Goal: Task Accomplishment & Management: Complete application form

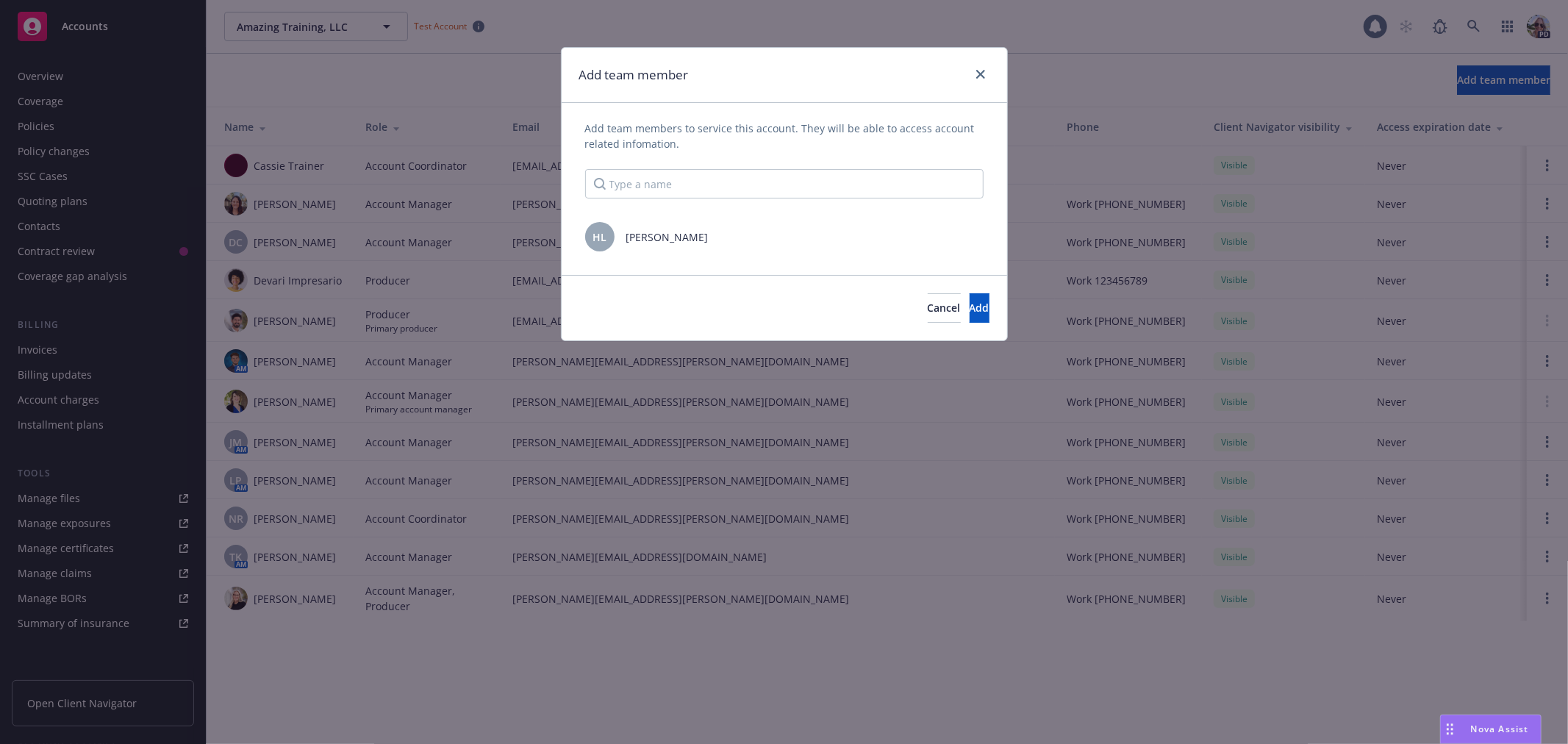
scroll to position [214, 0]
click at [980, 70] on icon "close" at bounding box center [981, 74] width 9 height 9
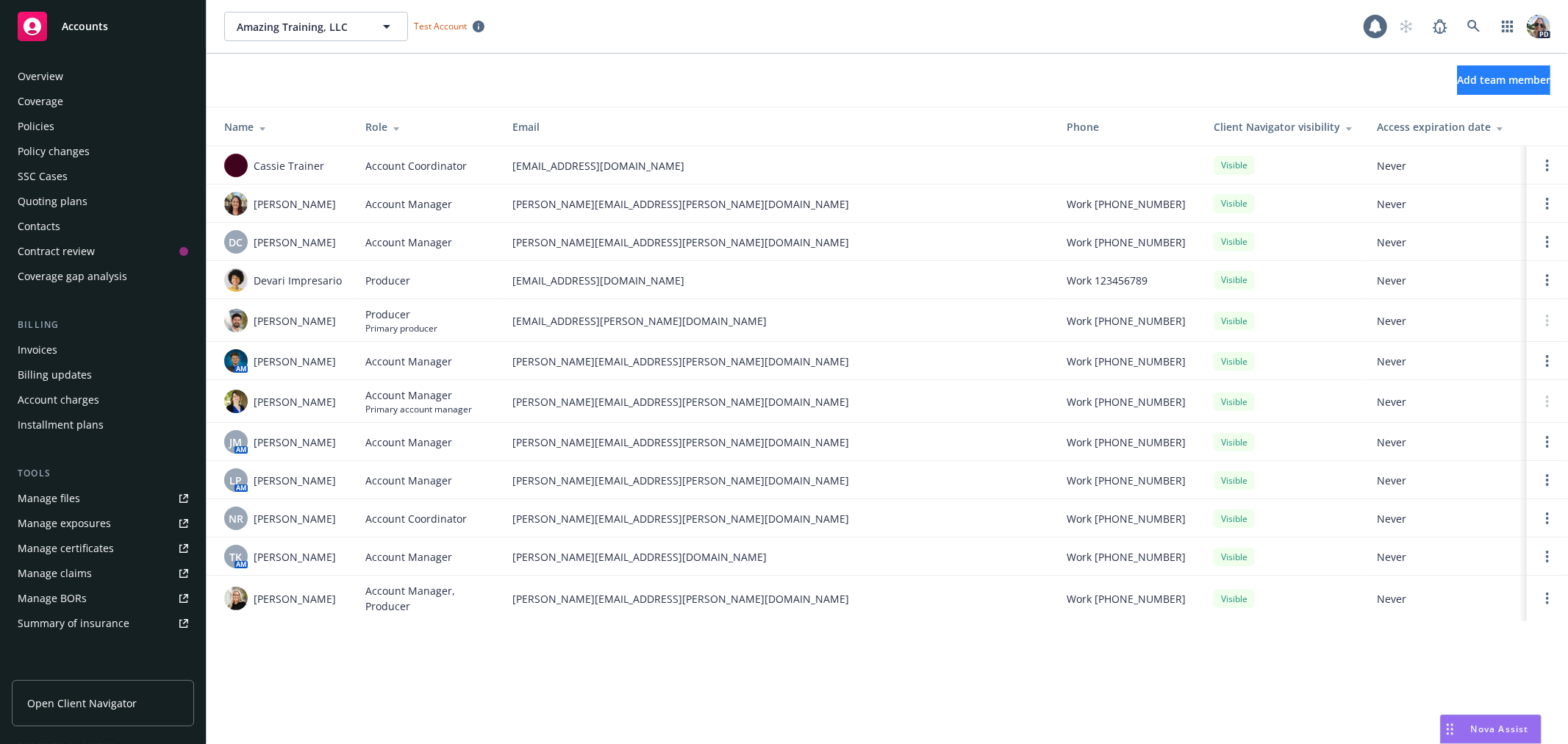
scroll to position [214, 0]
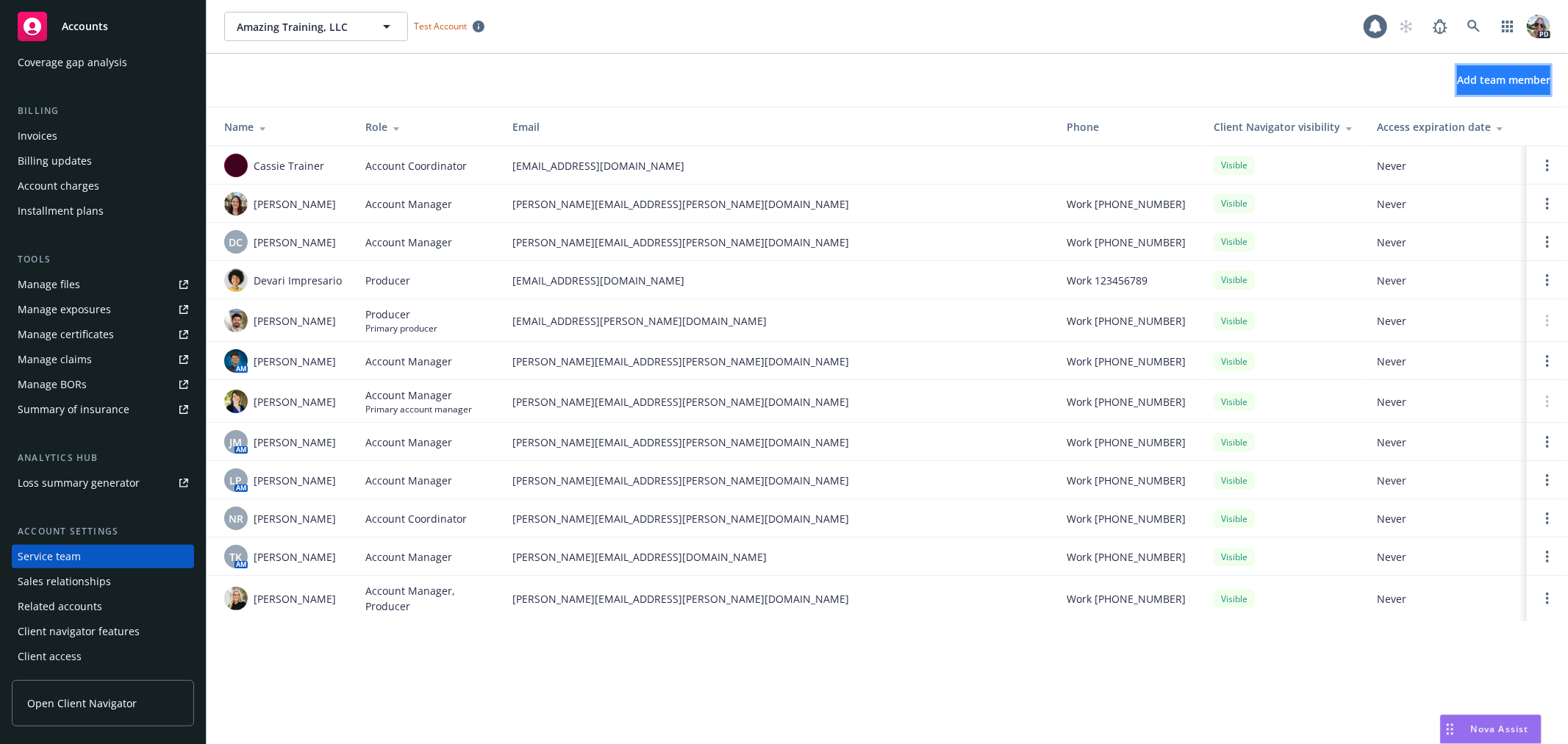
click at [1458, 81] on button "Add team member" at bounding box center [1504, 80] width 93 height 29
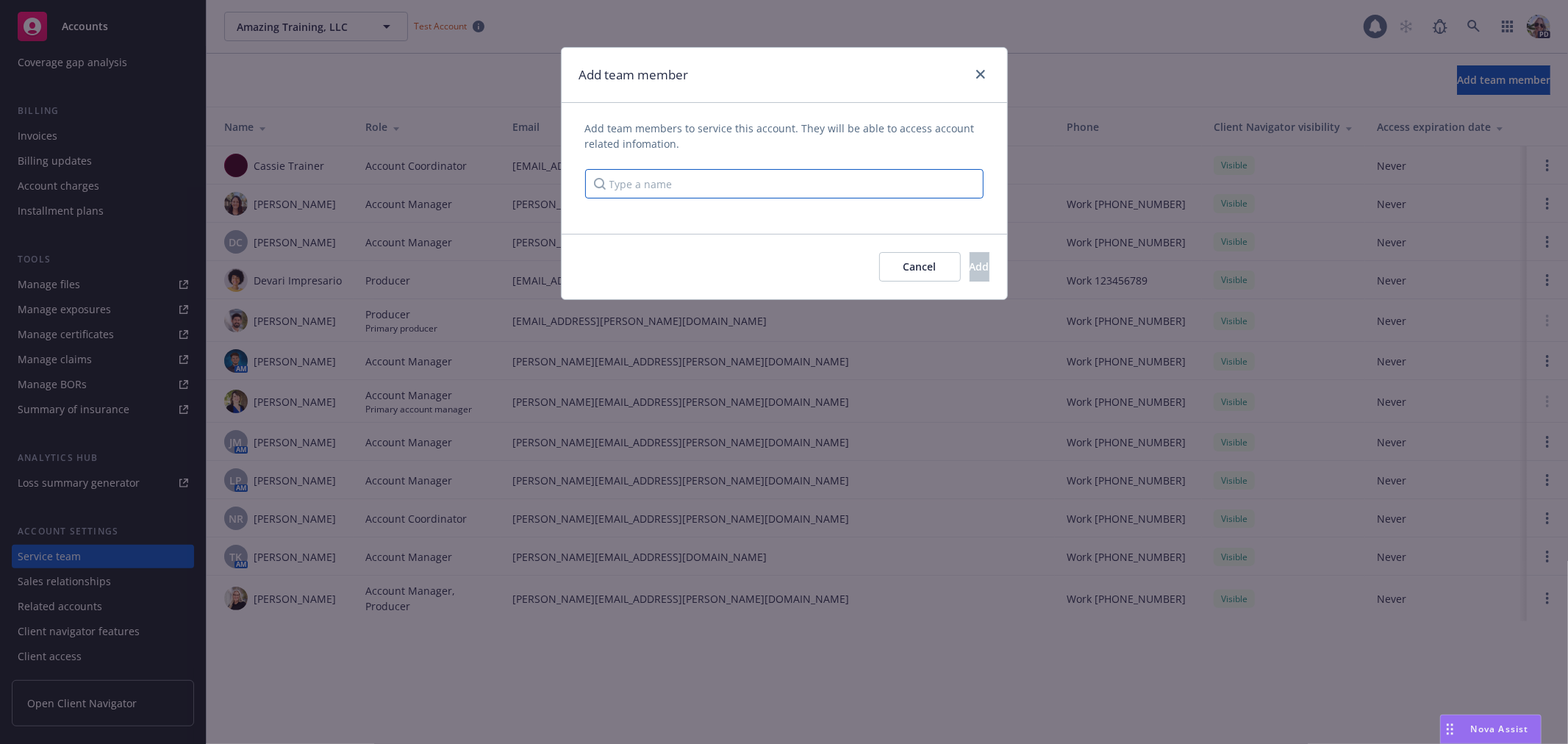
click at [689, 185] on input "Type a name" at bounding box center [785, 183] width 399 height 29
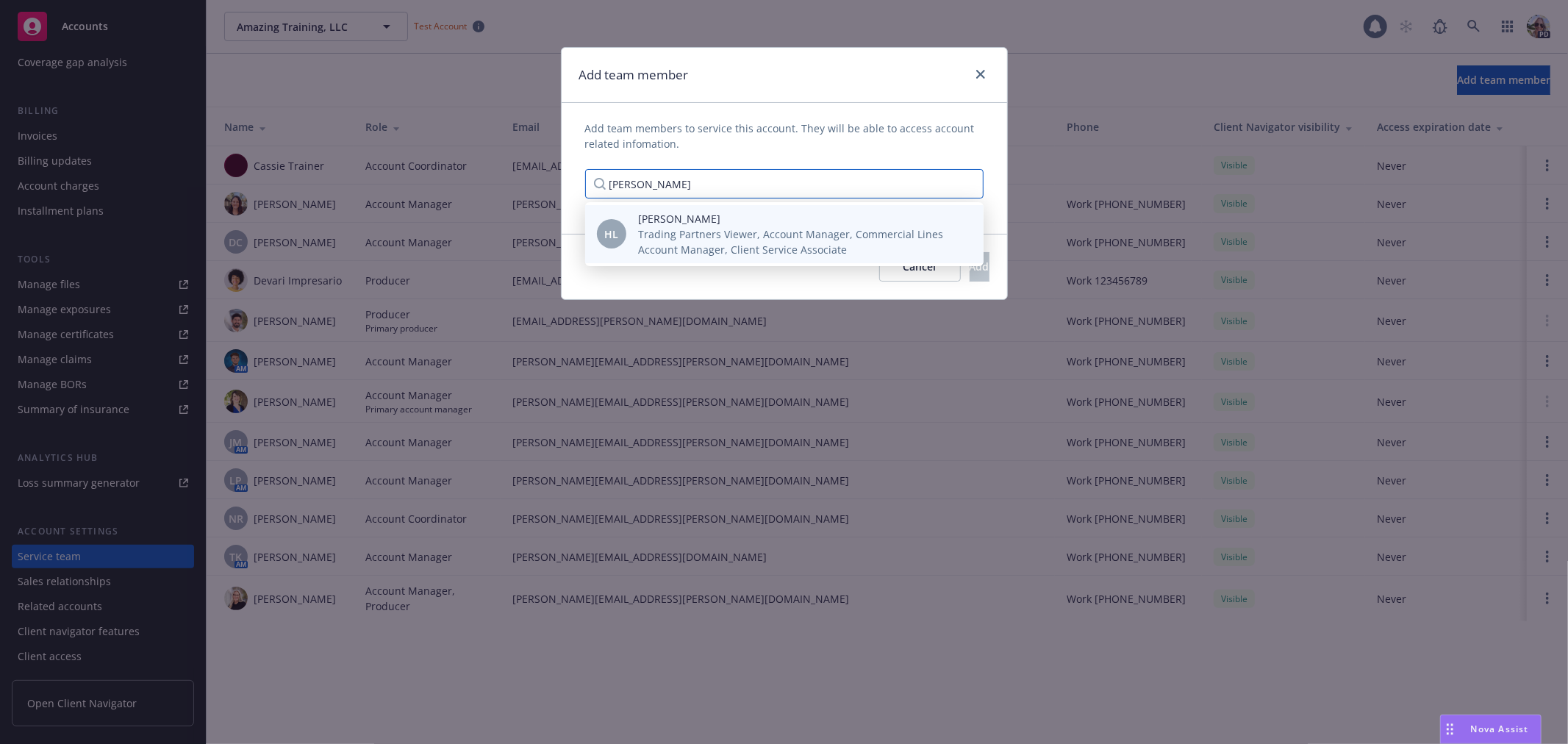
type input "Harlie"
click at [683, 222] on span "Harlie Litton" at bounding box center [799, 218] width 322 height 15
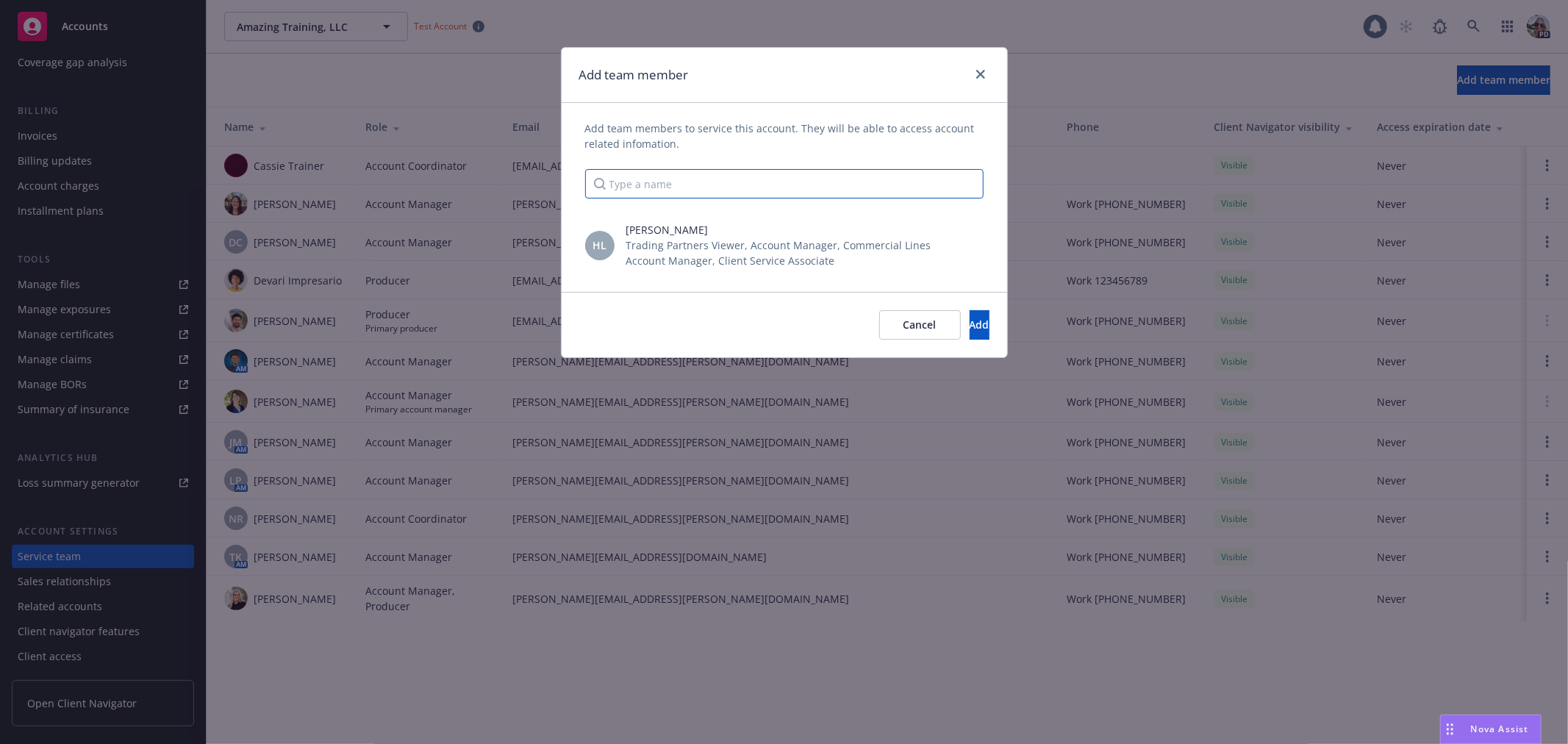
click at [645, 184] on input "Type a name" at bounding box center [785, 183] width 399 height 29
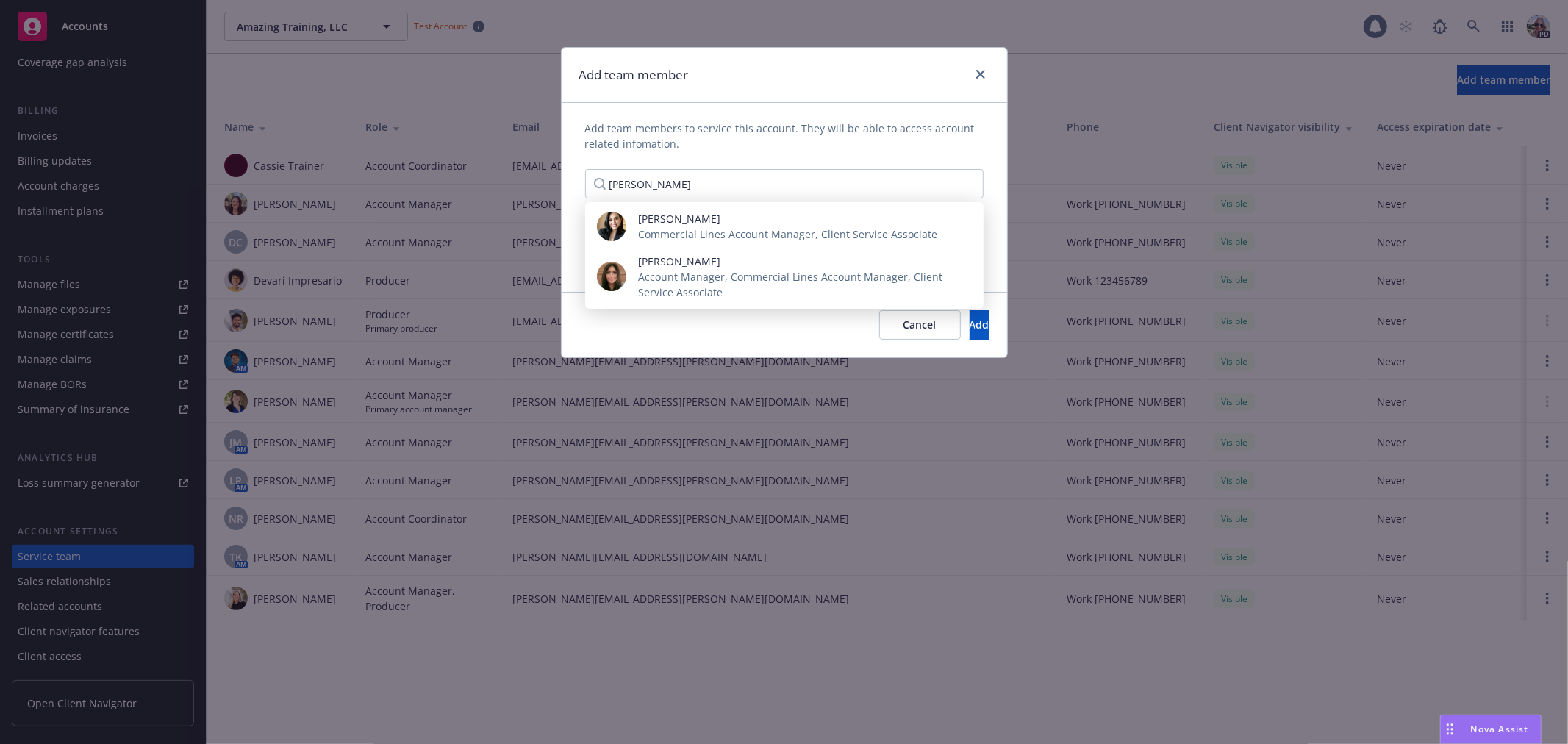
click at [887, 142] on span "Add team members to service this account. They will be able to access account r…" at bounding box center [785, 136] width 399 height 31
click at [960, 155] on div "Add team members to service this account. They will be able to access account r…" at bounding box center [785, 160] width 399 height 78
click at [764, 344] on div "Cancel Add" at bounding box center [784, 325] width 446 height 66
drag, startPoint x: 709, startPoint y: 180, endPoint x: 546, endPoint y: 170, distance: 163.3
click at [546, 170] on div "Add team member Add team members to service this account. They will be able to …" at bounding box center [784, 372] width 1568 height 744
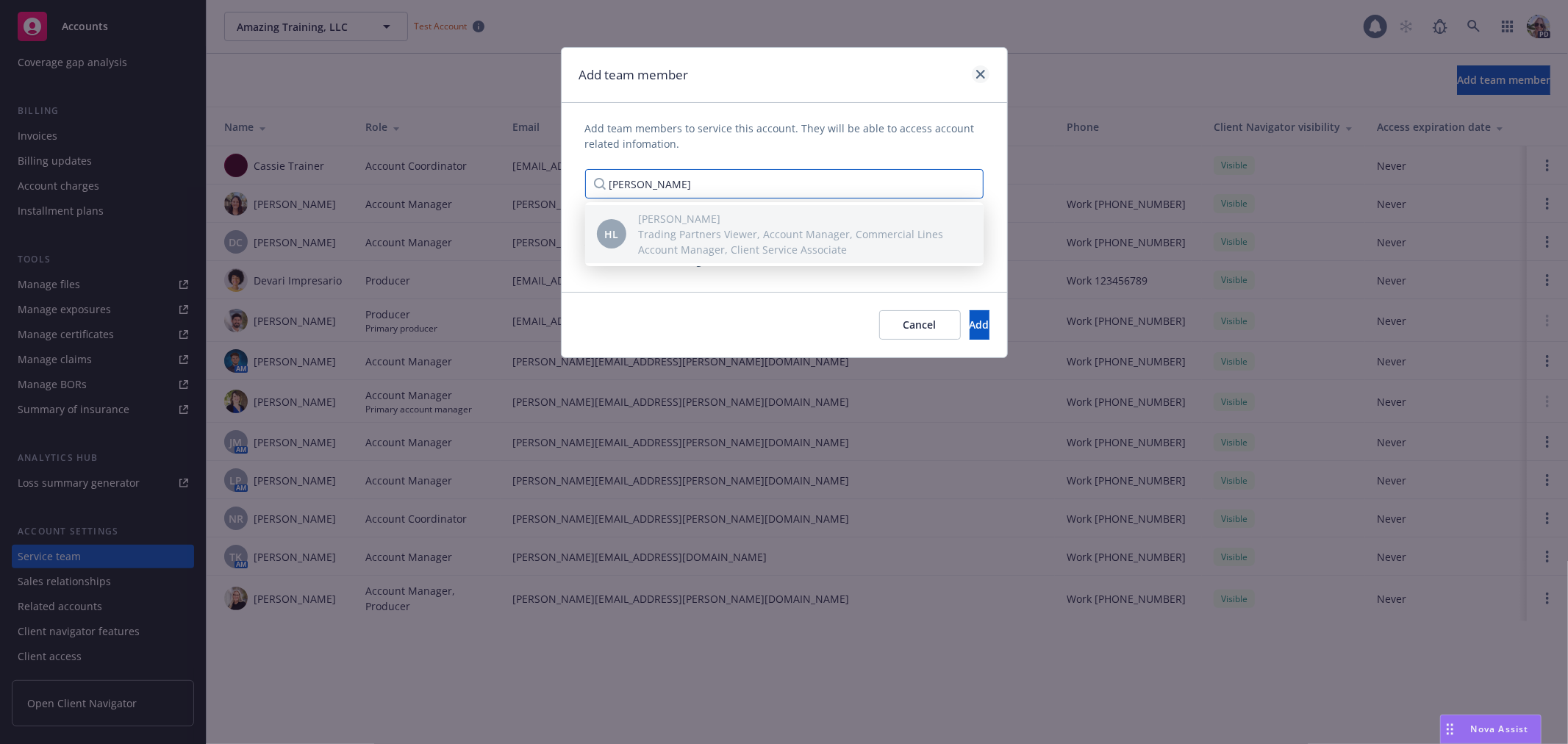
type input "Harlie"
click at [973, 75] on link "close" at bounding box center [981, 75] width 18 height 18
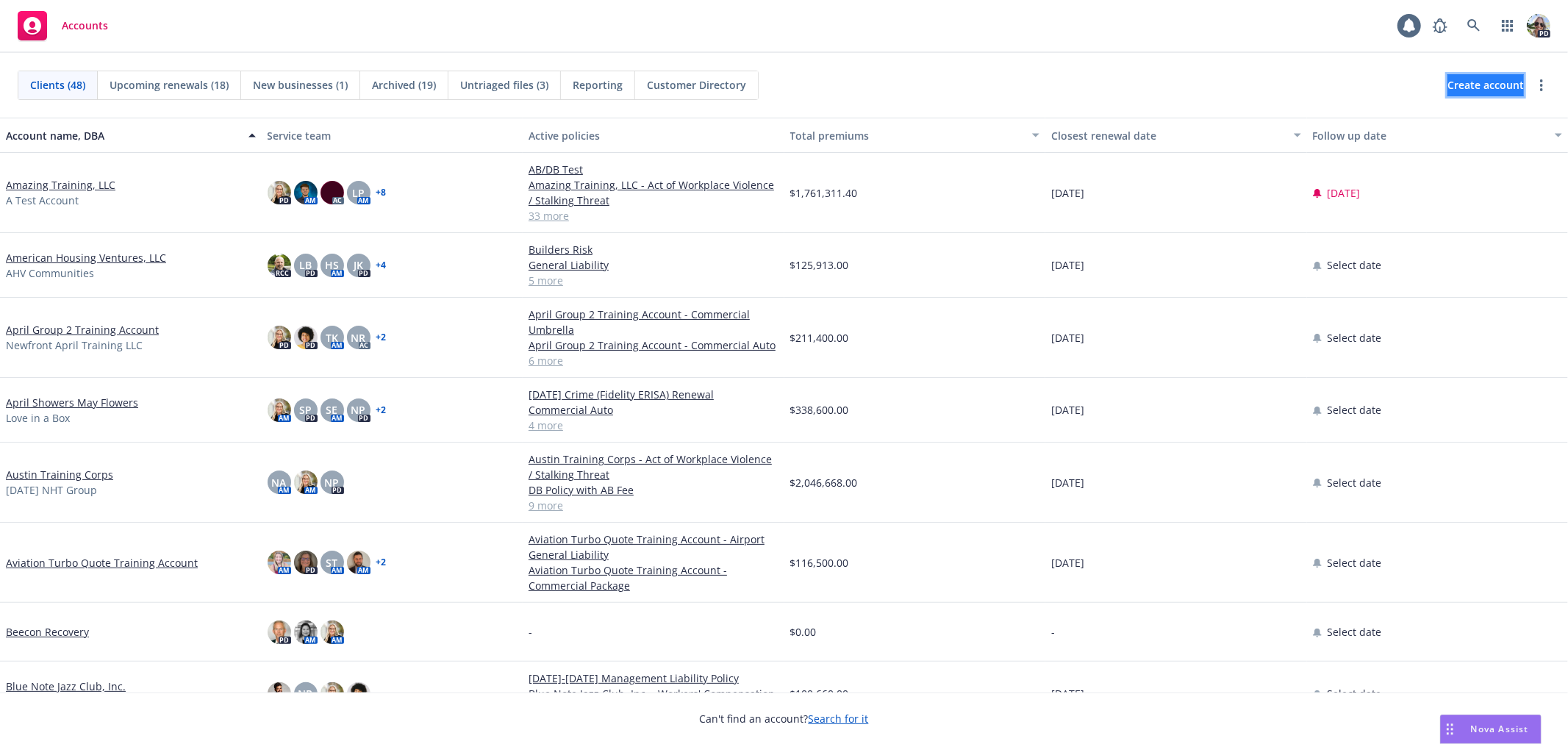
click at [1479, 85] on span "Create account" at bounding box center [1486, 85] width 77 height 28
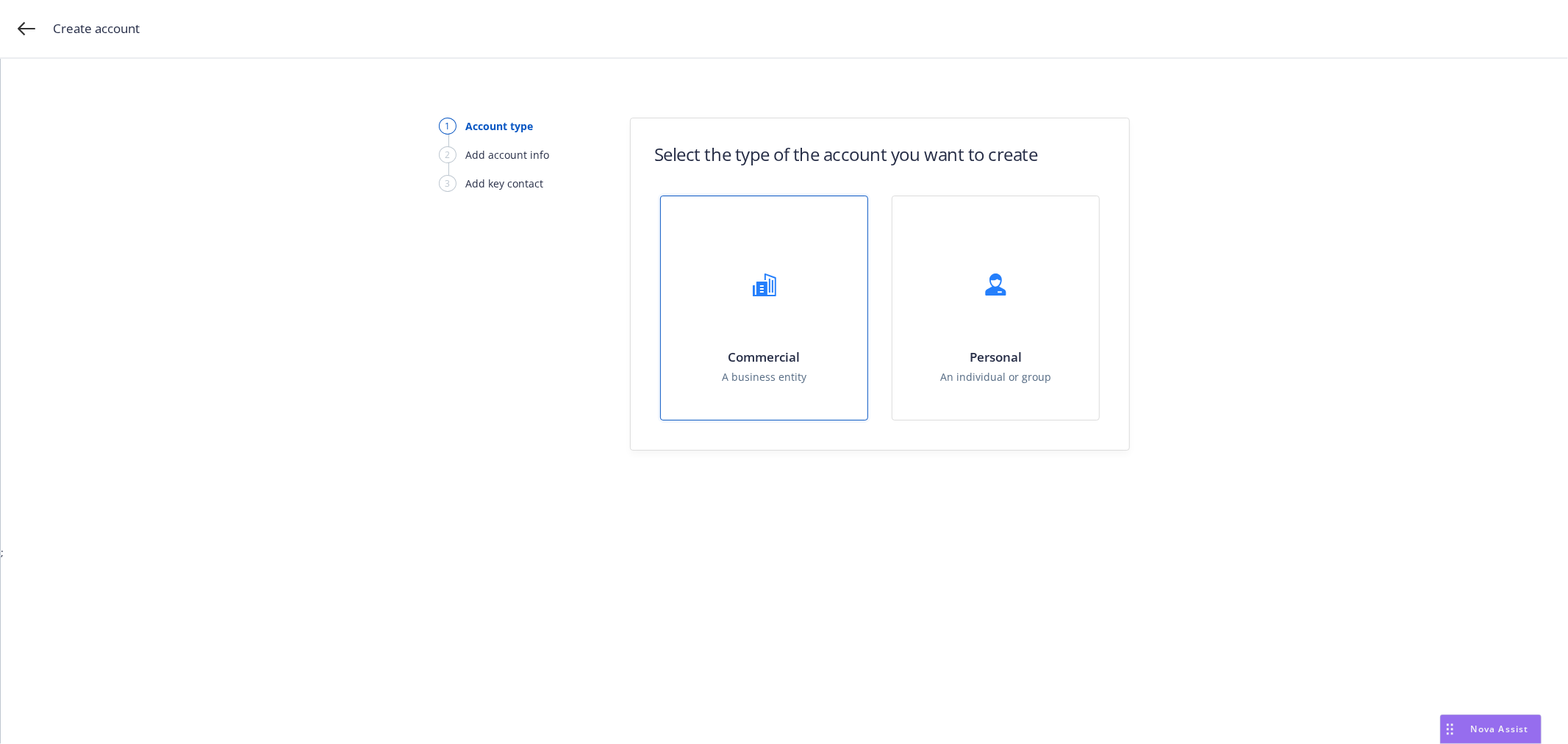
click at [763, 359] on h1 "Commercial" at bounding box center [764, 356] width 85 height 15
select select "US"
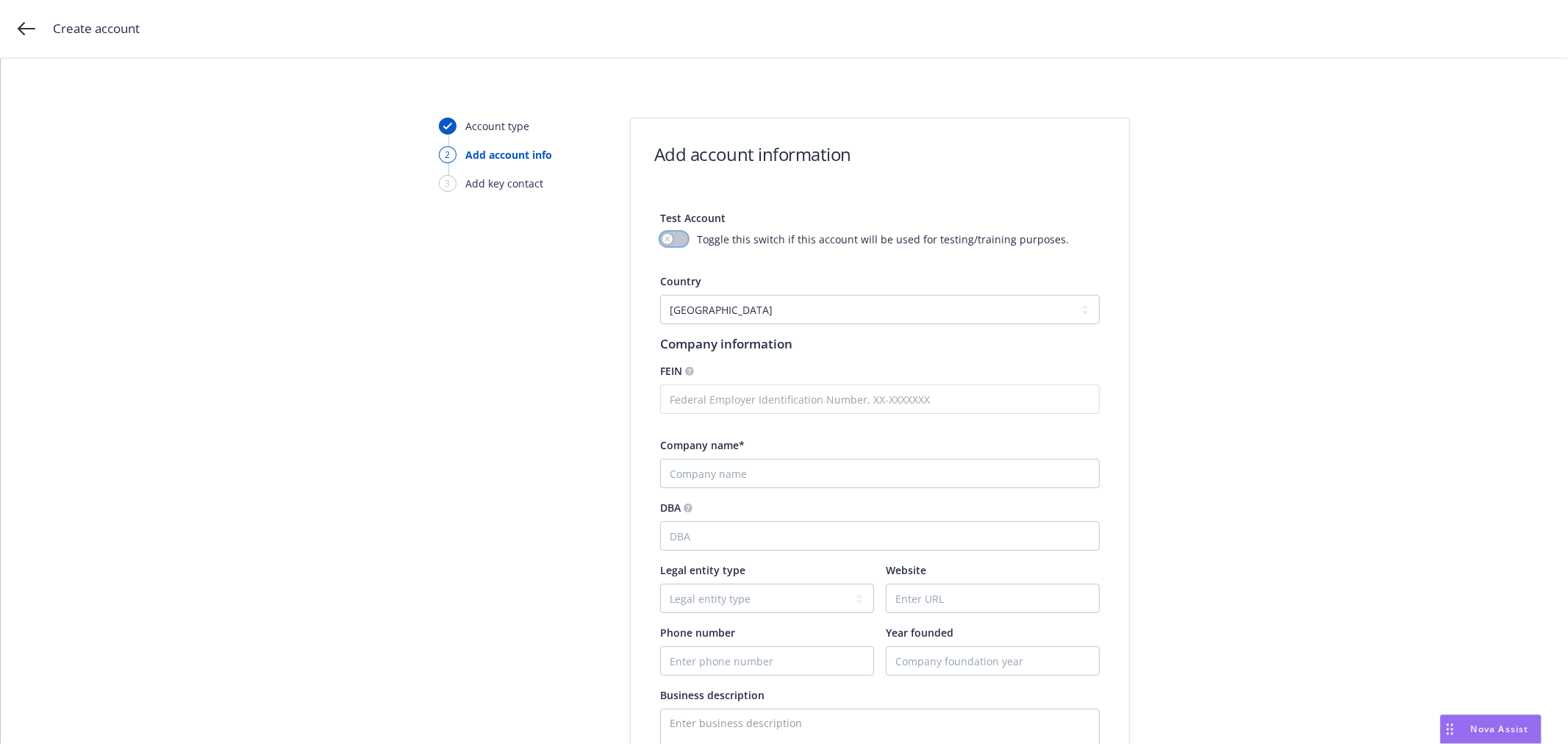
click at [667, 238] on div "button" at bounding box center [667, 239] width 11 height 11
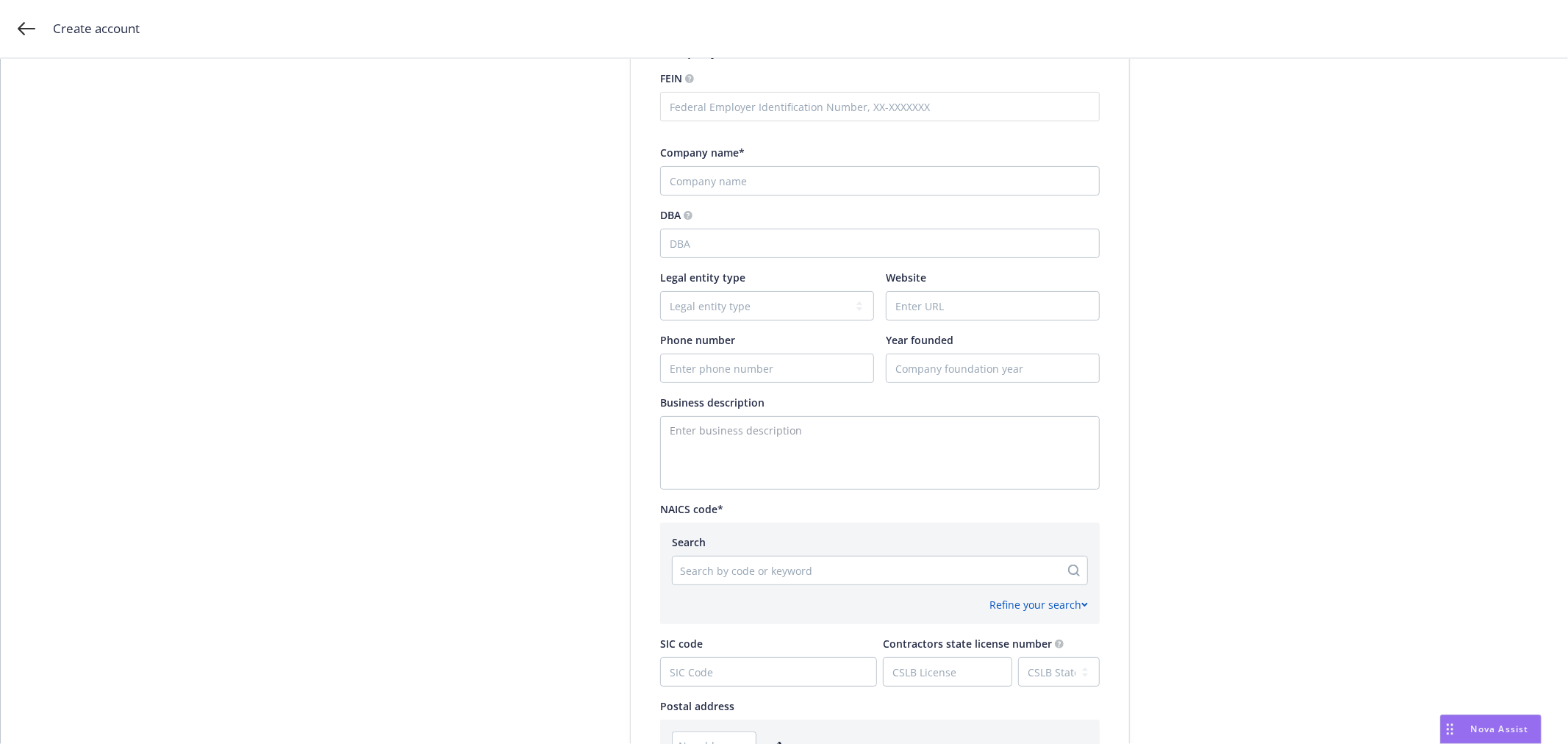
scroll to position [303, 0]
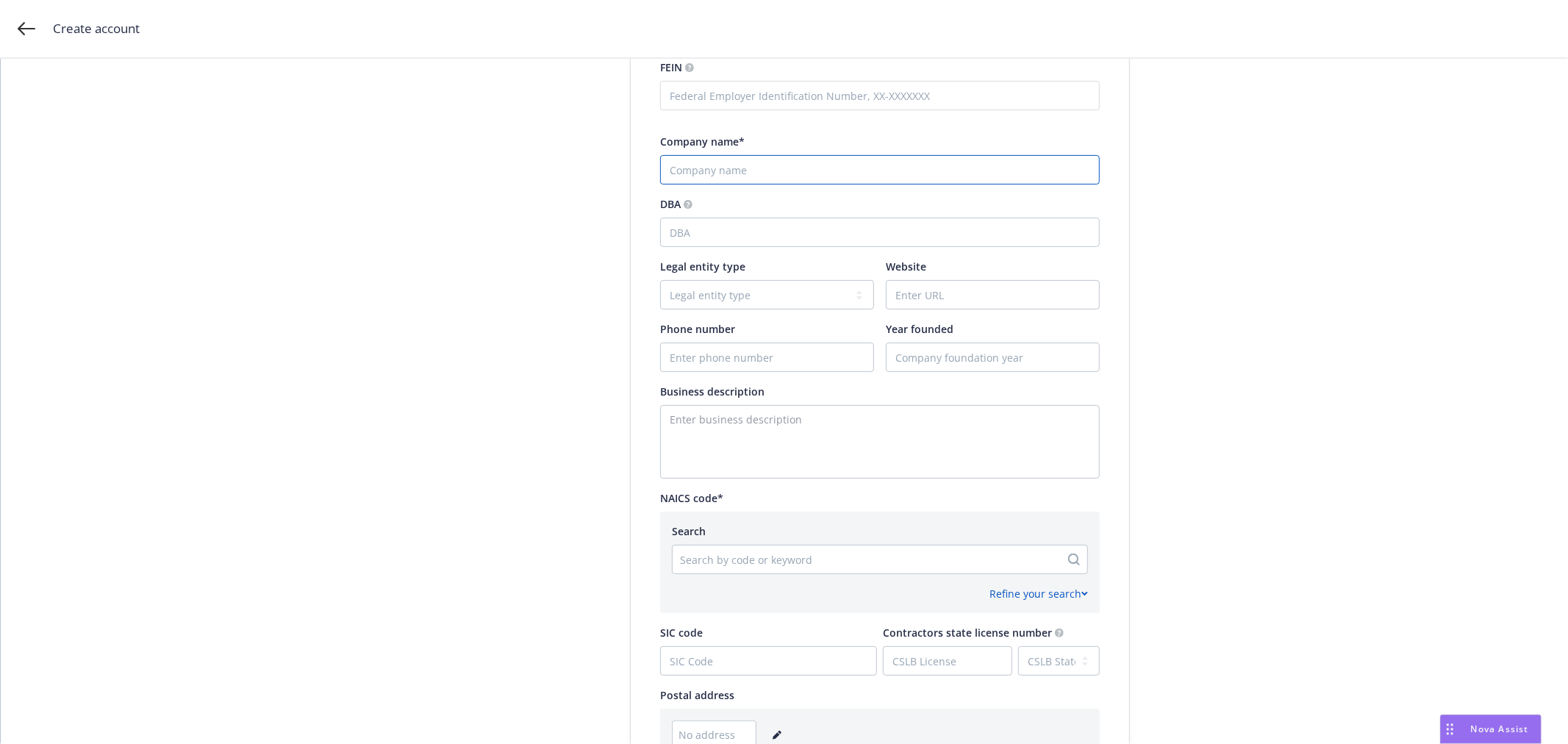
click at [719, 174] on input "Company name*" at bounding box center [880, 169] width 440 height 29
type input "[PERSON_NAME] Training Empire"
click at [724, 557] on div at bounding box center [866, 560] width 373 height 18
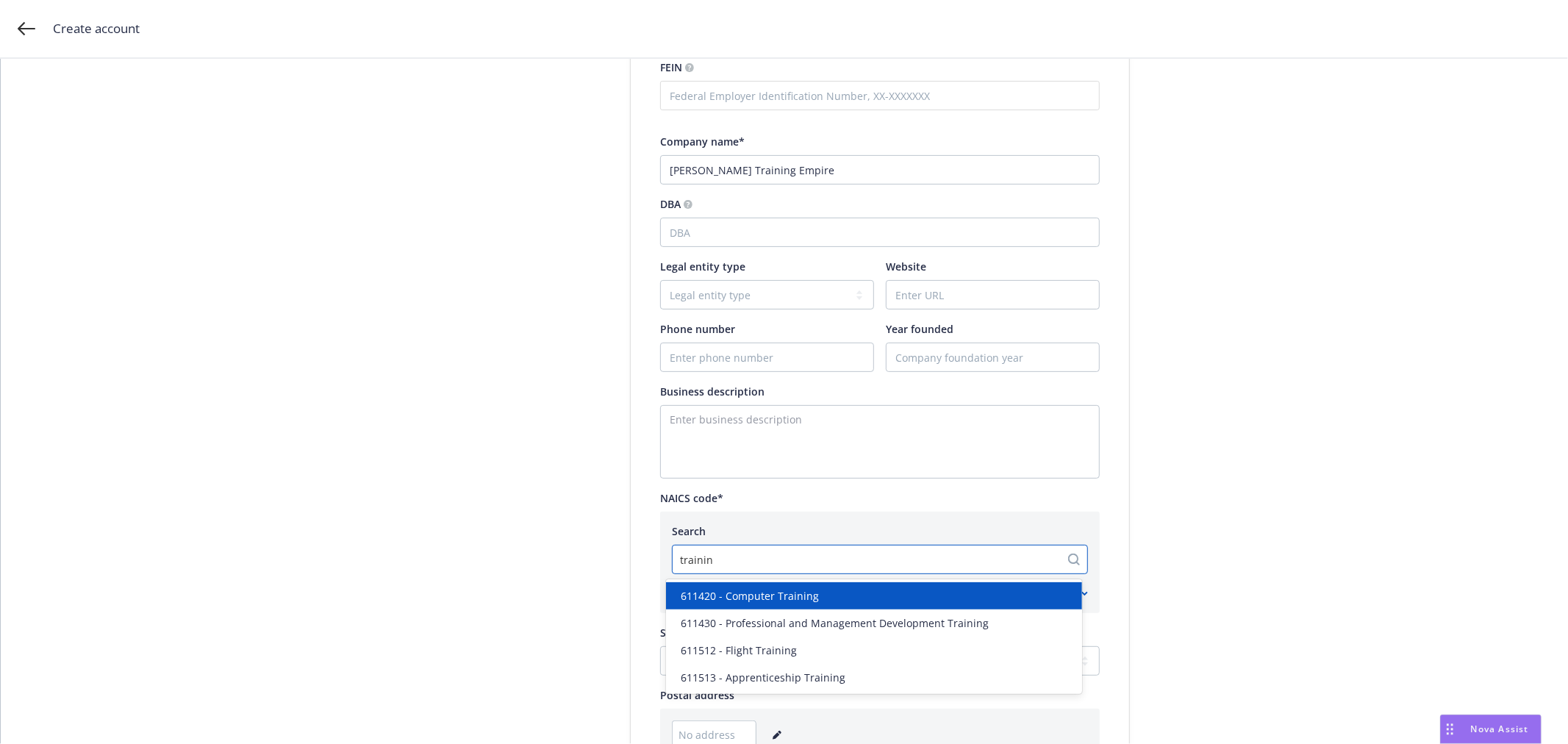
type input "training"
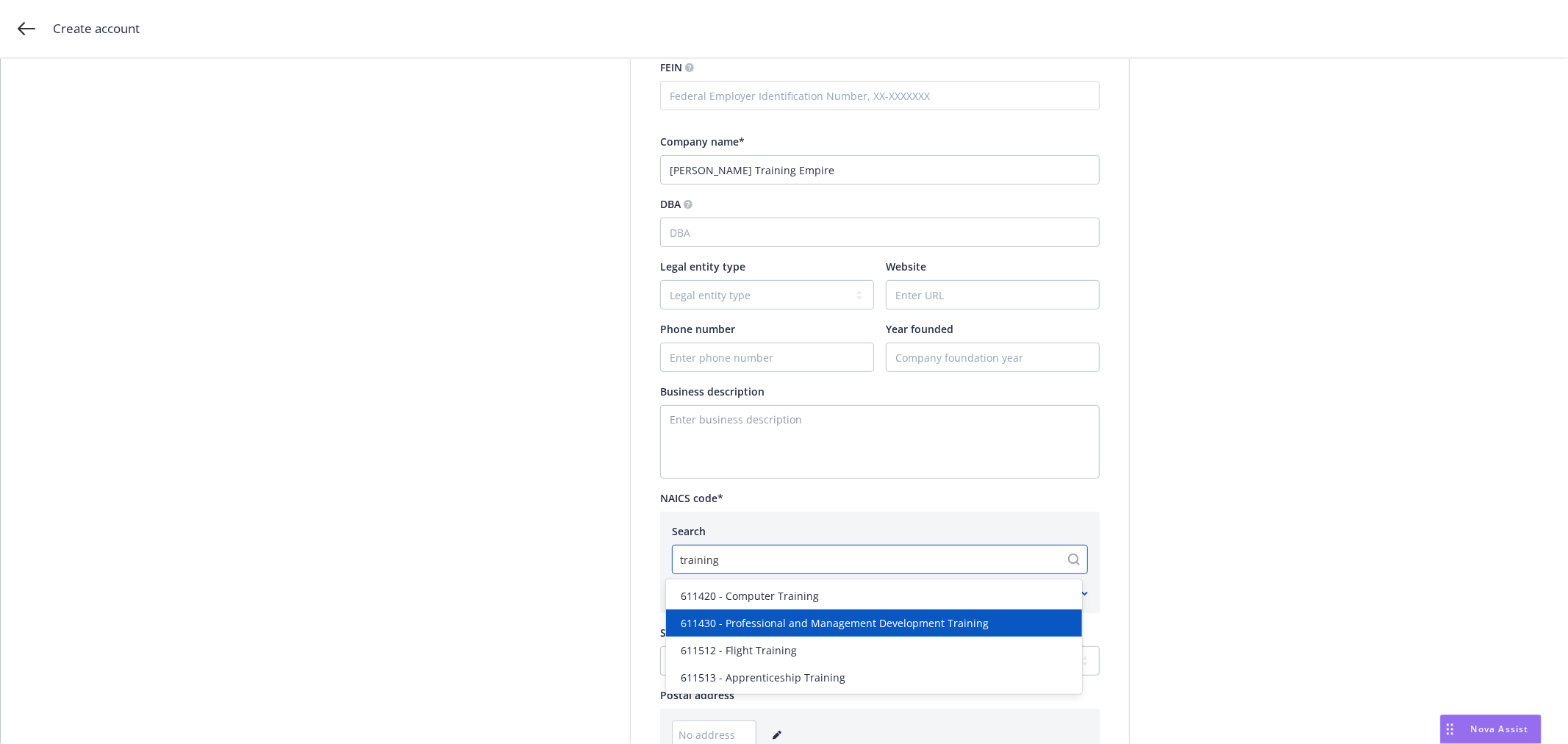
click at [853, 620] on span "611430 - Professional and Management Development Training" at bounding box center [835, 623] width 308 height 15
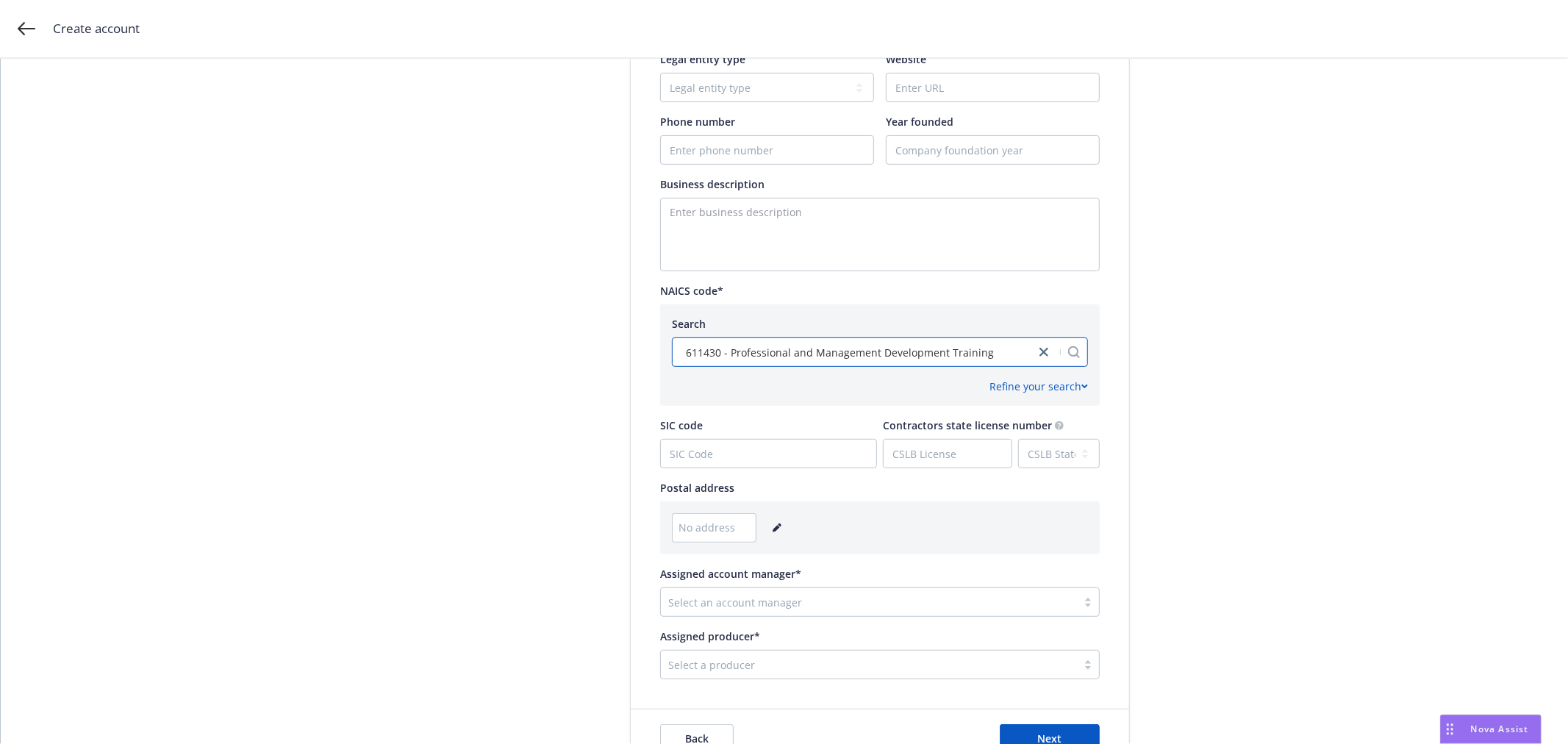
scroll to position [645, 0]
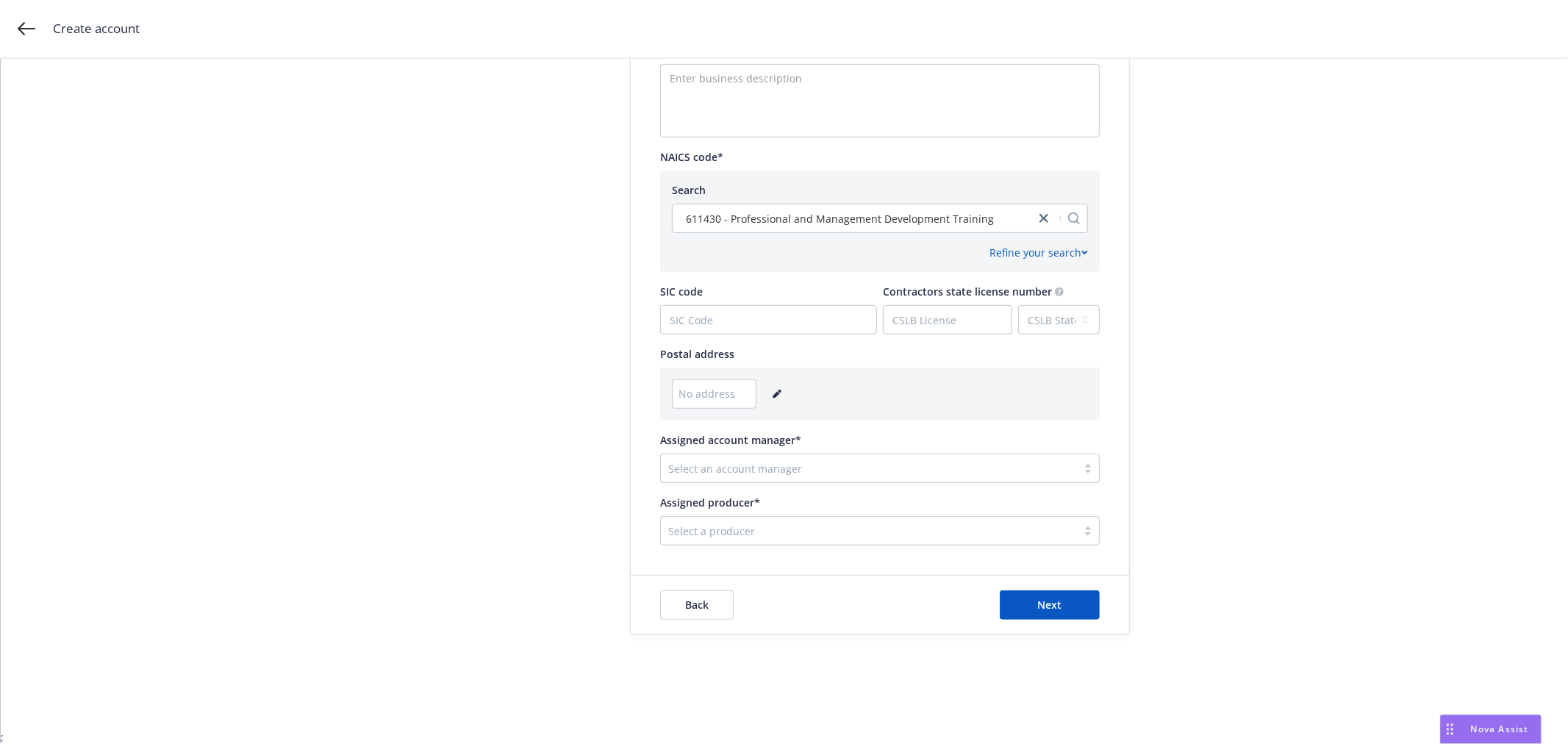
click at [724, 396] on span "No address" at bounding box center [707, 393] width 57 height 15
click at [772, 393] on icon "editPencil" at bounding box center [777, 394] width 9 height 9
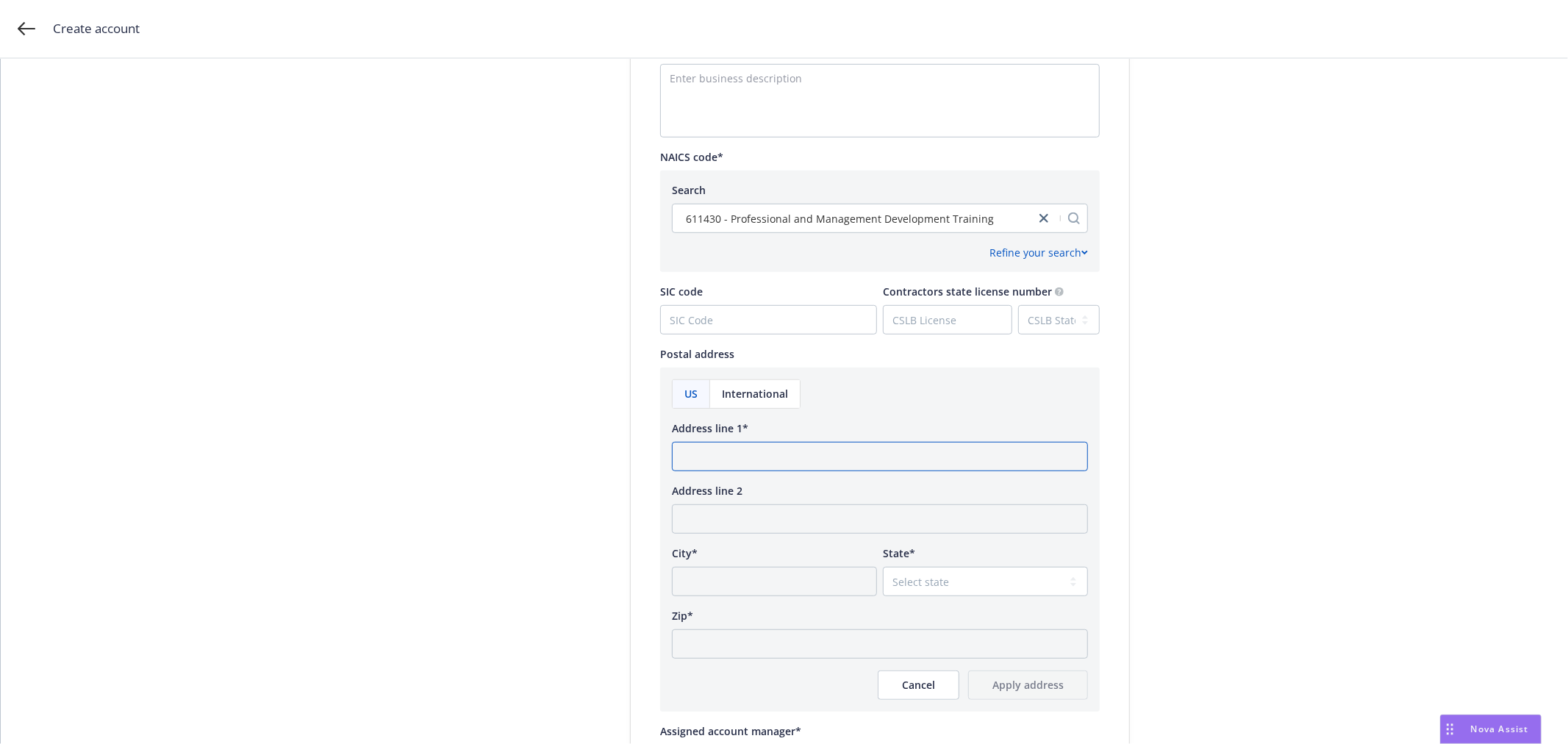
click at [692, 449] on input "Address line 1*" at bounding box center [880, 457] width 416 height 29
type input "5555 5th Ave"
type input "Cinco"
select select "CA"
type input "55555"
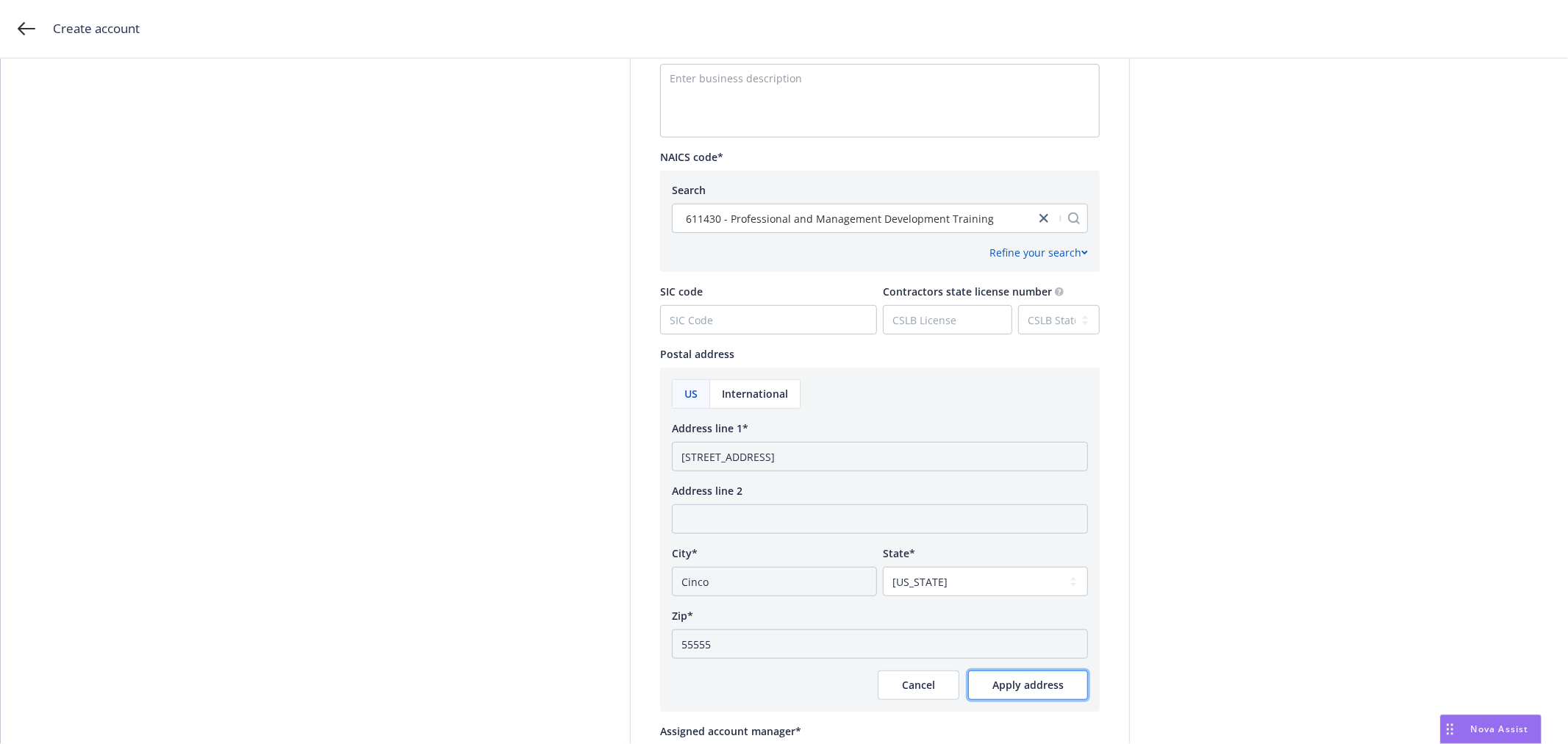
click at [998, 692] on button "Apply address" at bounding box center [1028, 685] width 120 height 29
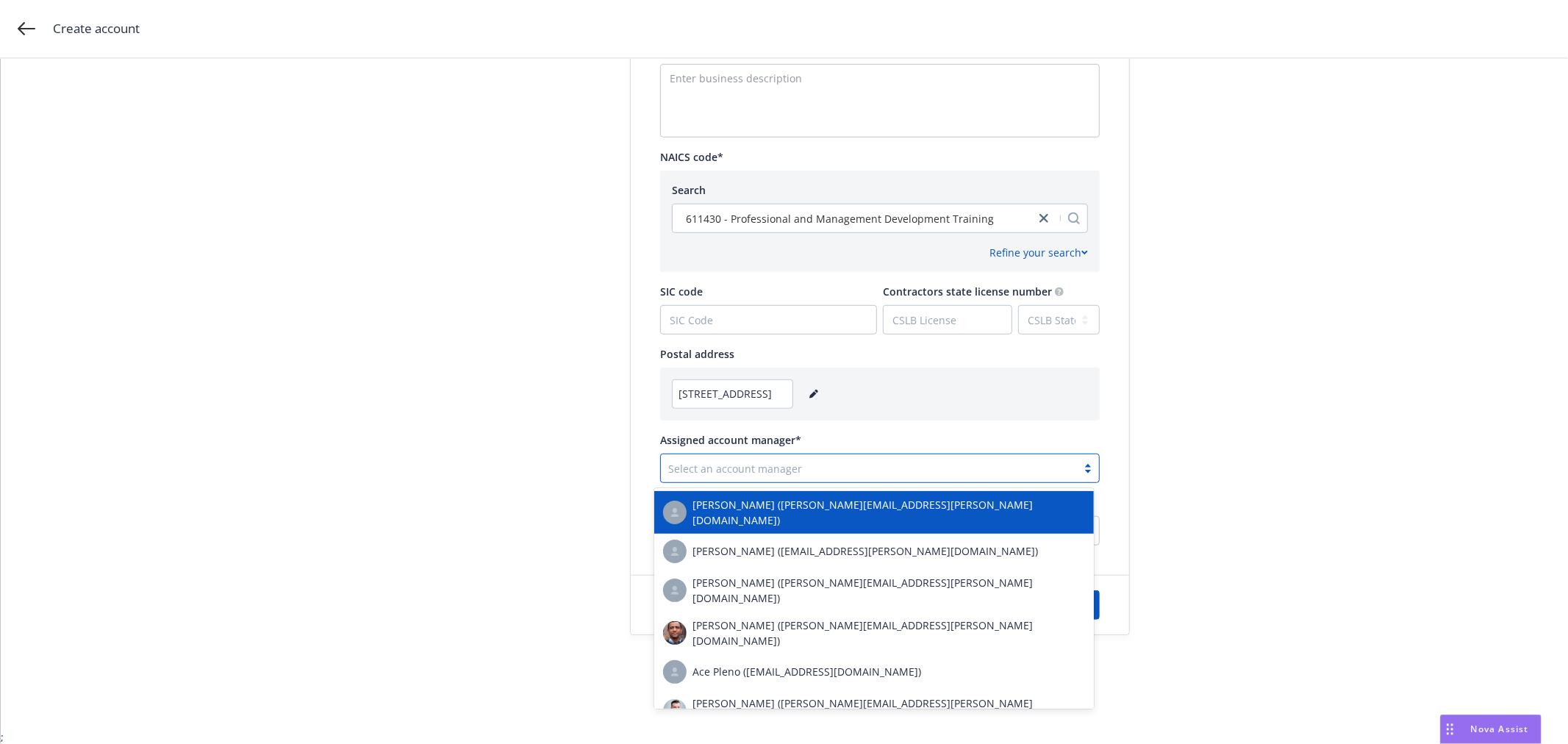
click at [758, 468] on div at bounding box center [869, 468] width 401 height 18
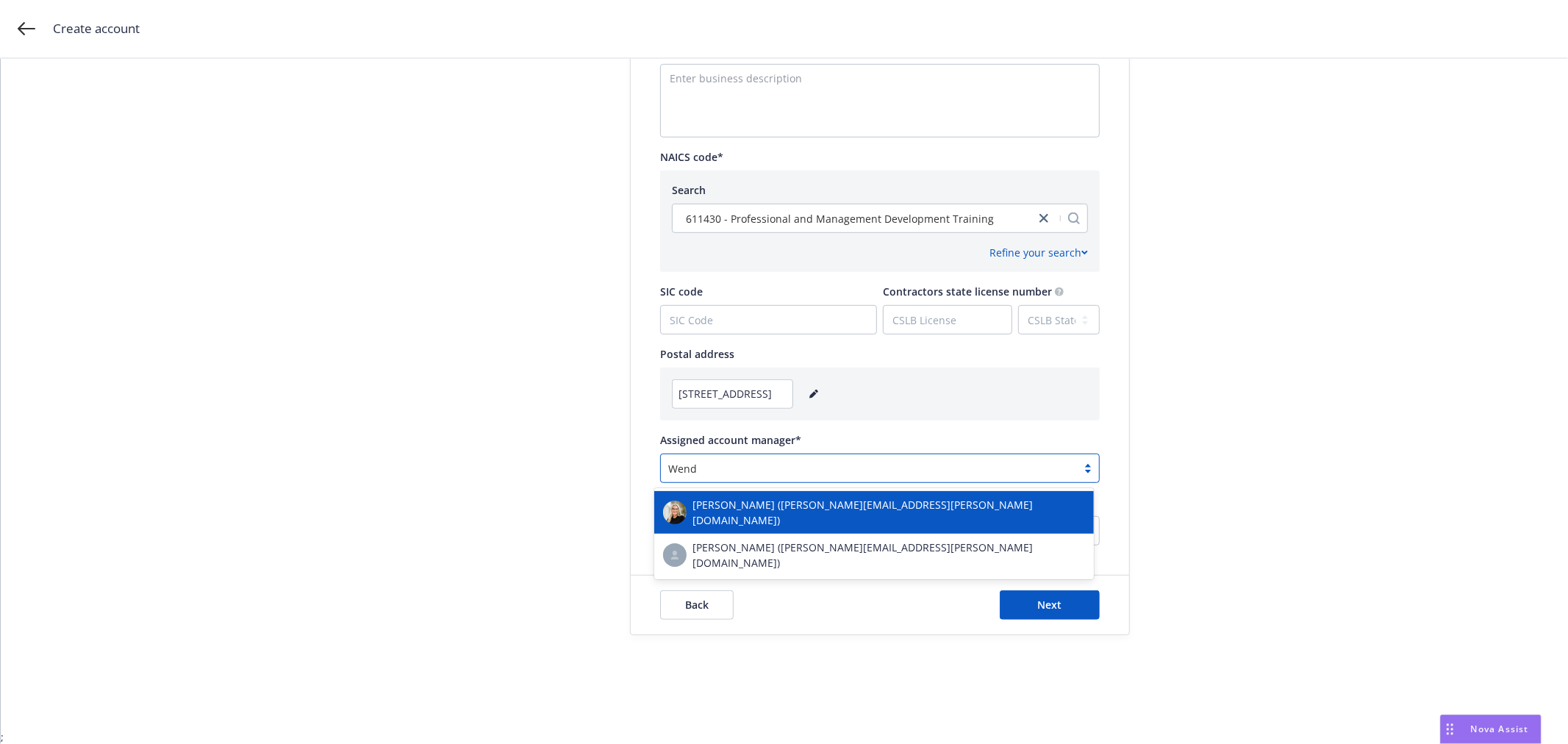
type input "Wendy"
click at [775, 510] on span "Wendy Boatman (wendy.boatman@newfront.com)" at bounding box center [888, 513] width 392 height 31
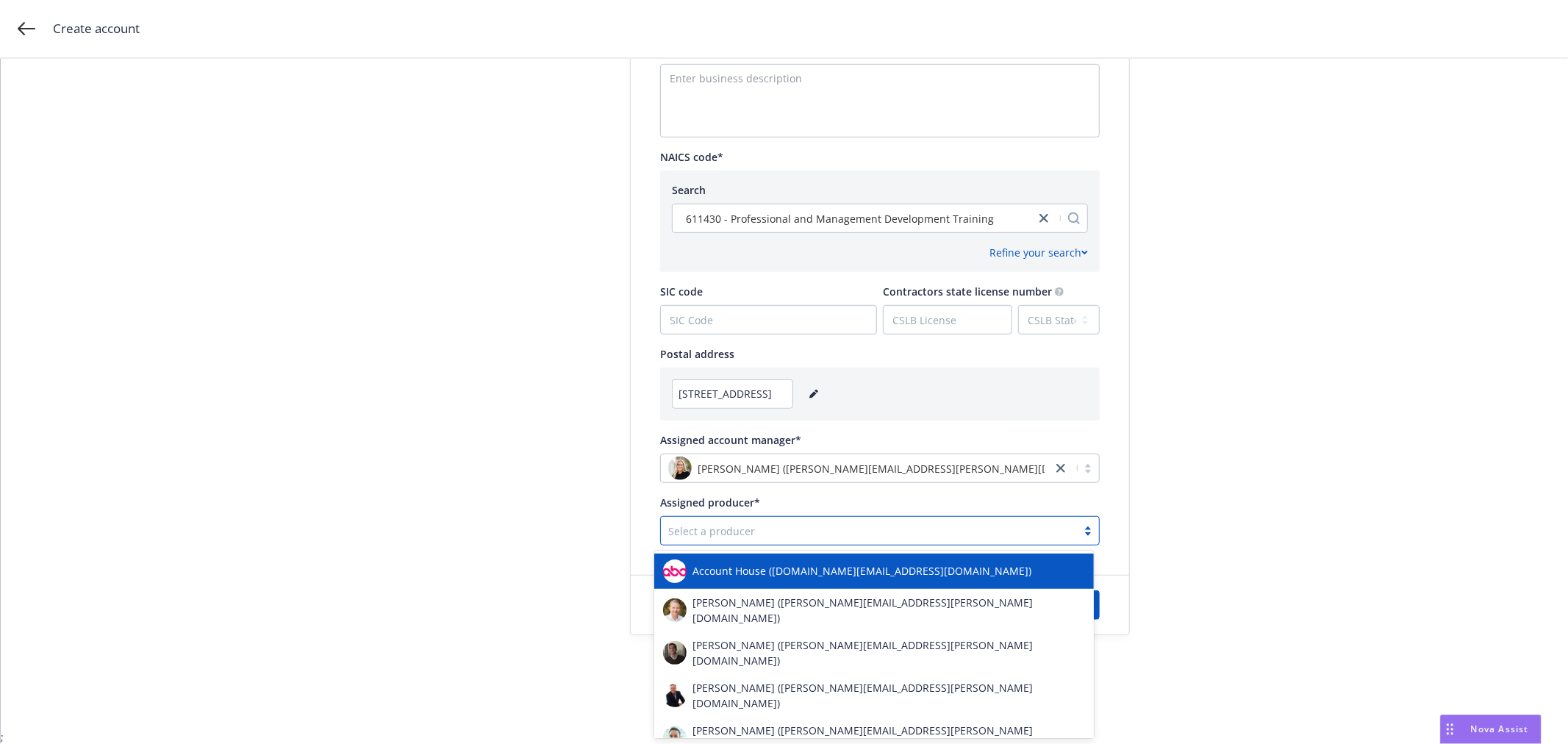
click at [733, 528] on div at bounding box center [869, 531] width 401 height 18
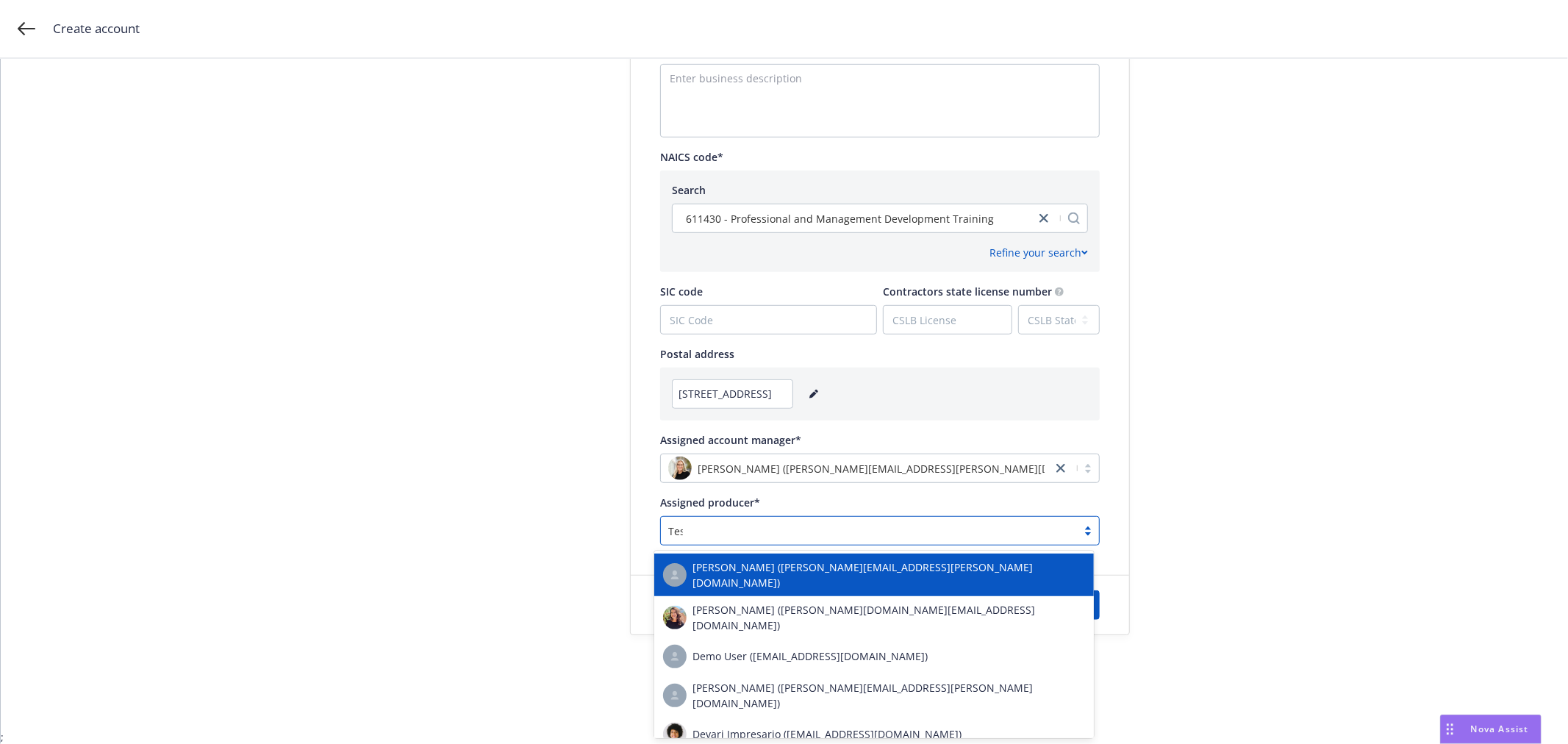
type input "Test"
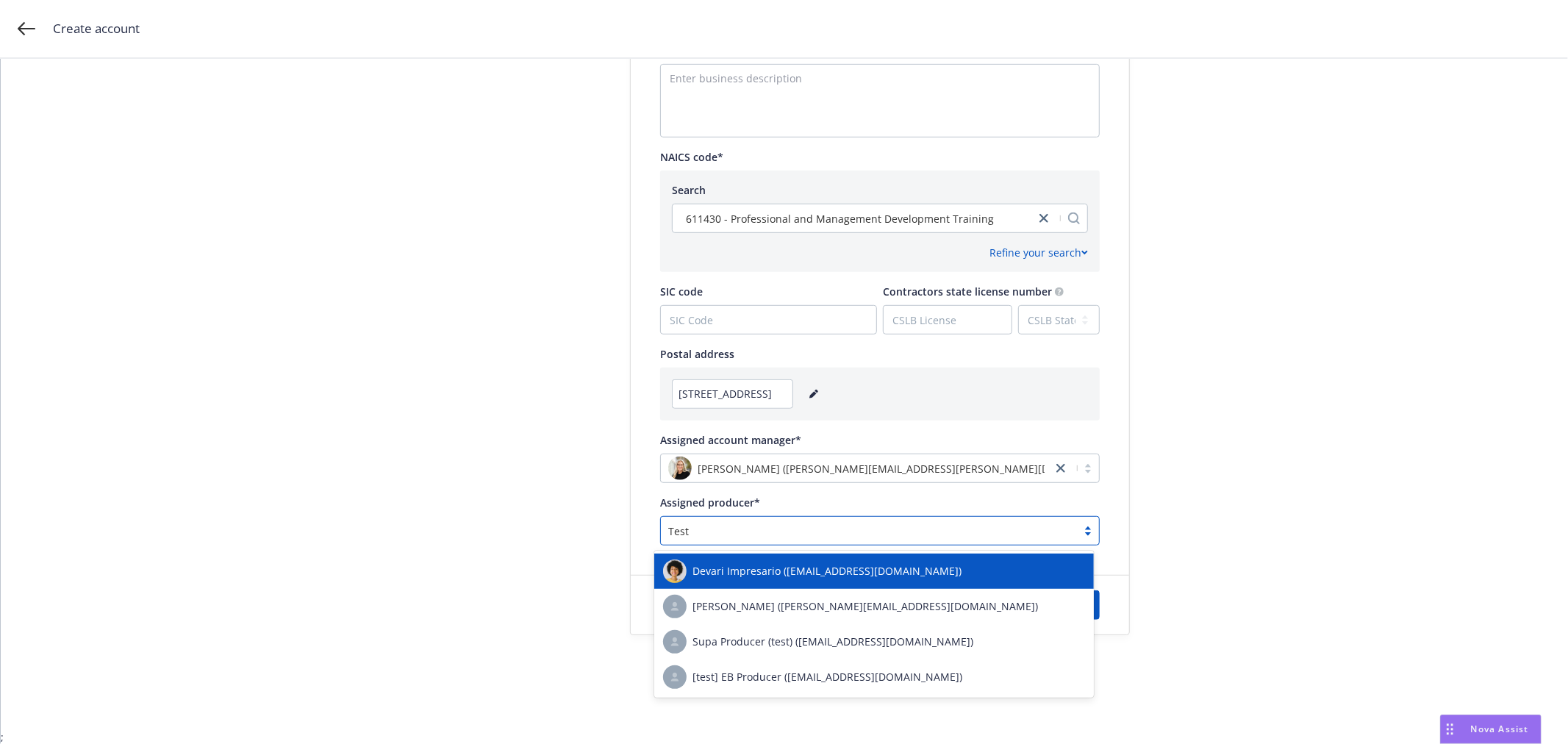
click at [706, 569] on span "Devari Impresario (test.producer@newfront.com)" at bounding box center [827, 570] width 269 height 15
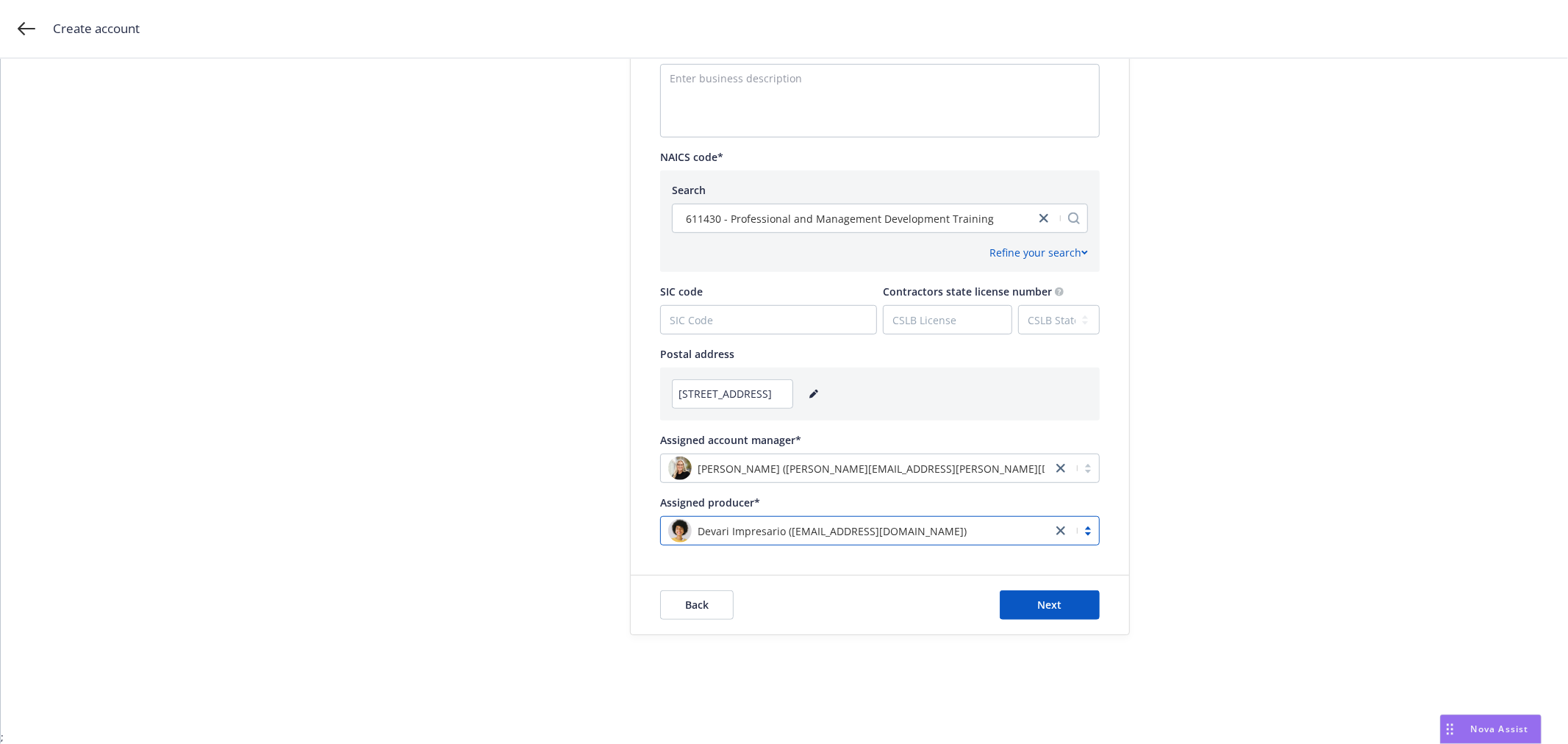
click at [877, 615] on div "Back Next" at bounding box center [880, 604] width 440 height 29
click at [1039, 608] on span "Next" at bounding box center [1050, 605] width 24 height 14
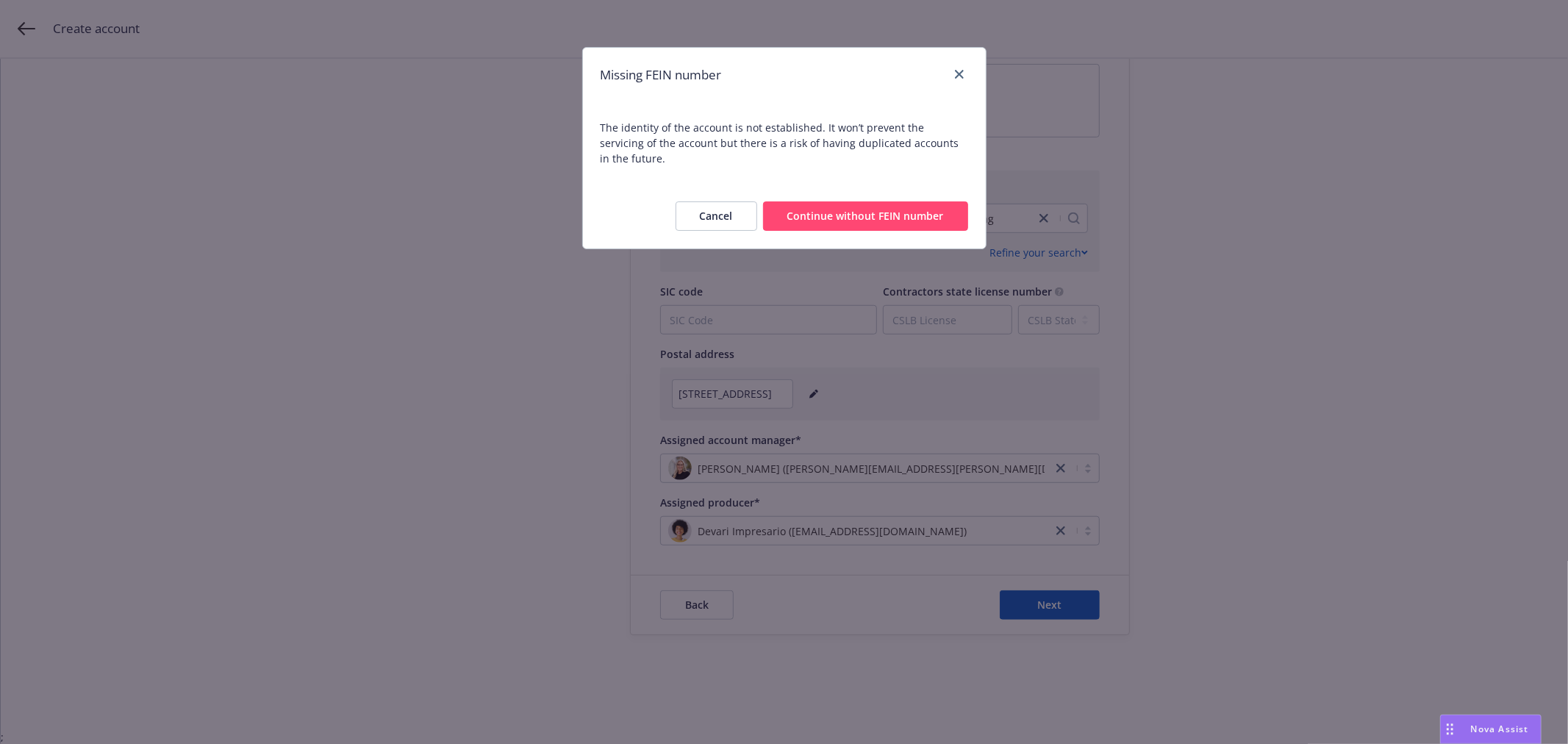
click at [809, 204] on button "Continue without FEIN number" at bounding box center [866, 215] width 206 height 29
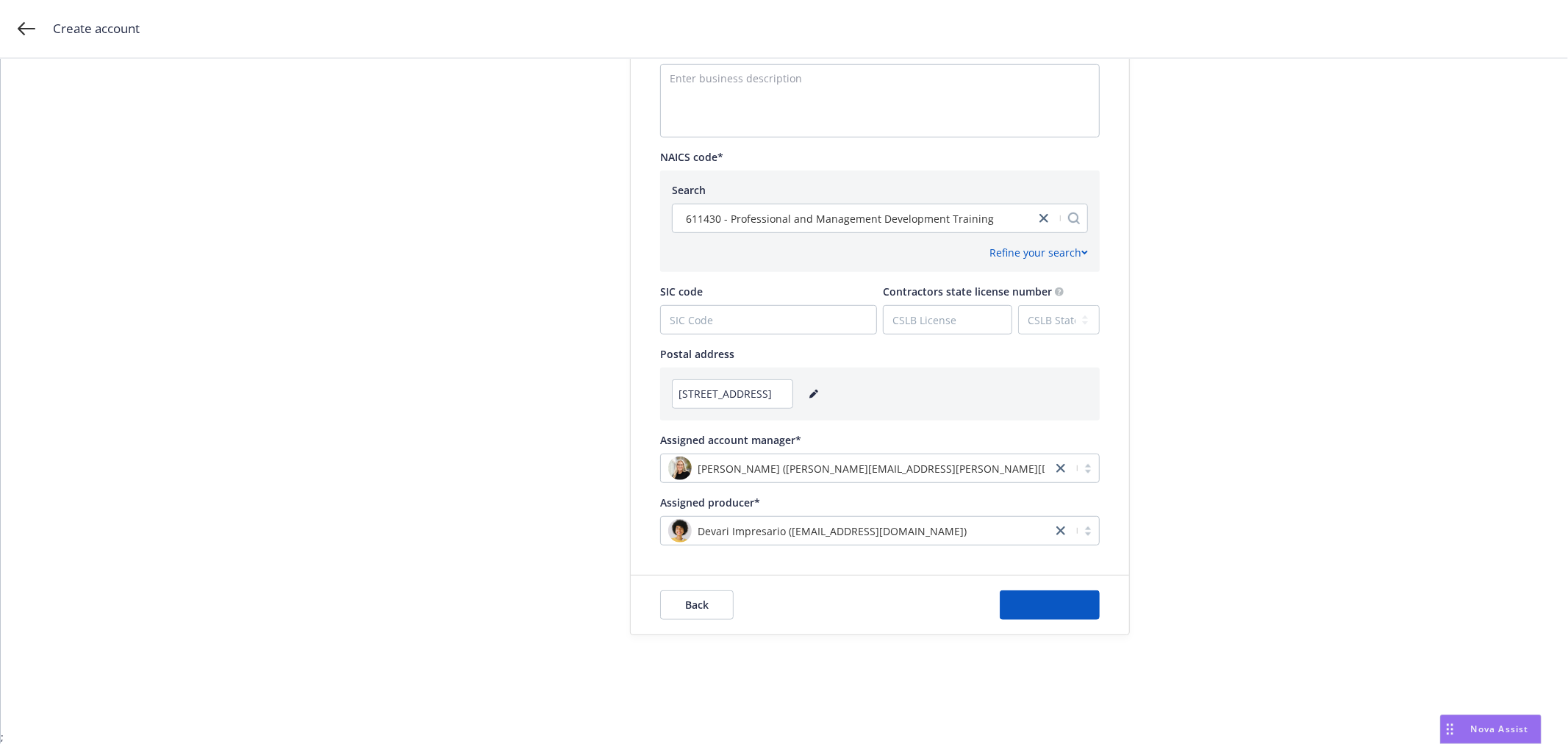
scroll to position [0, 0]
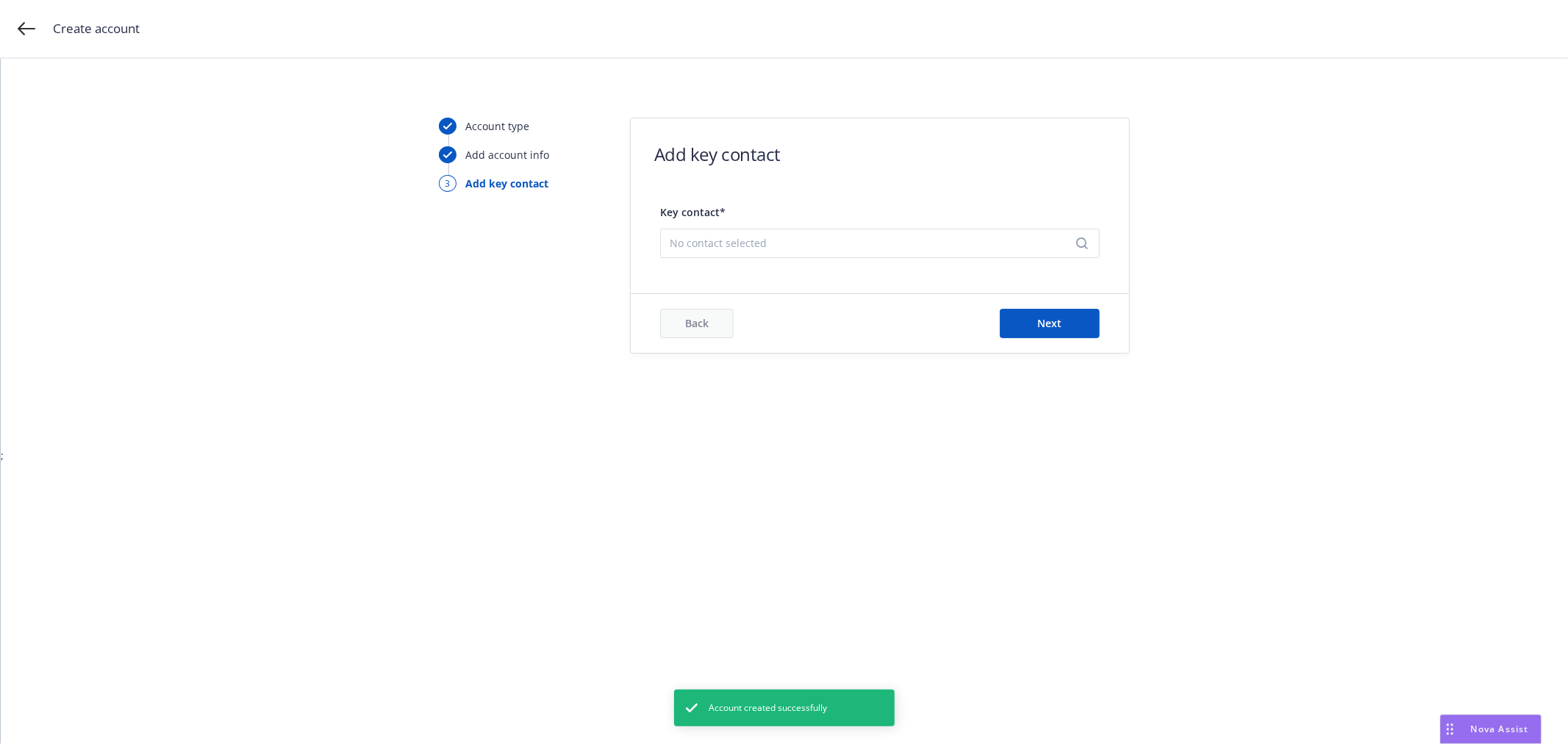
click at [709, 239] on span "No contact selected" at bounding box center [874, 242] width 408 height 15
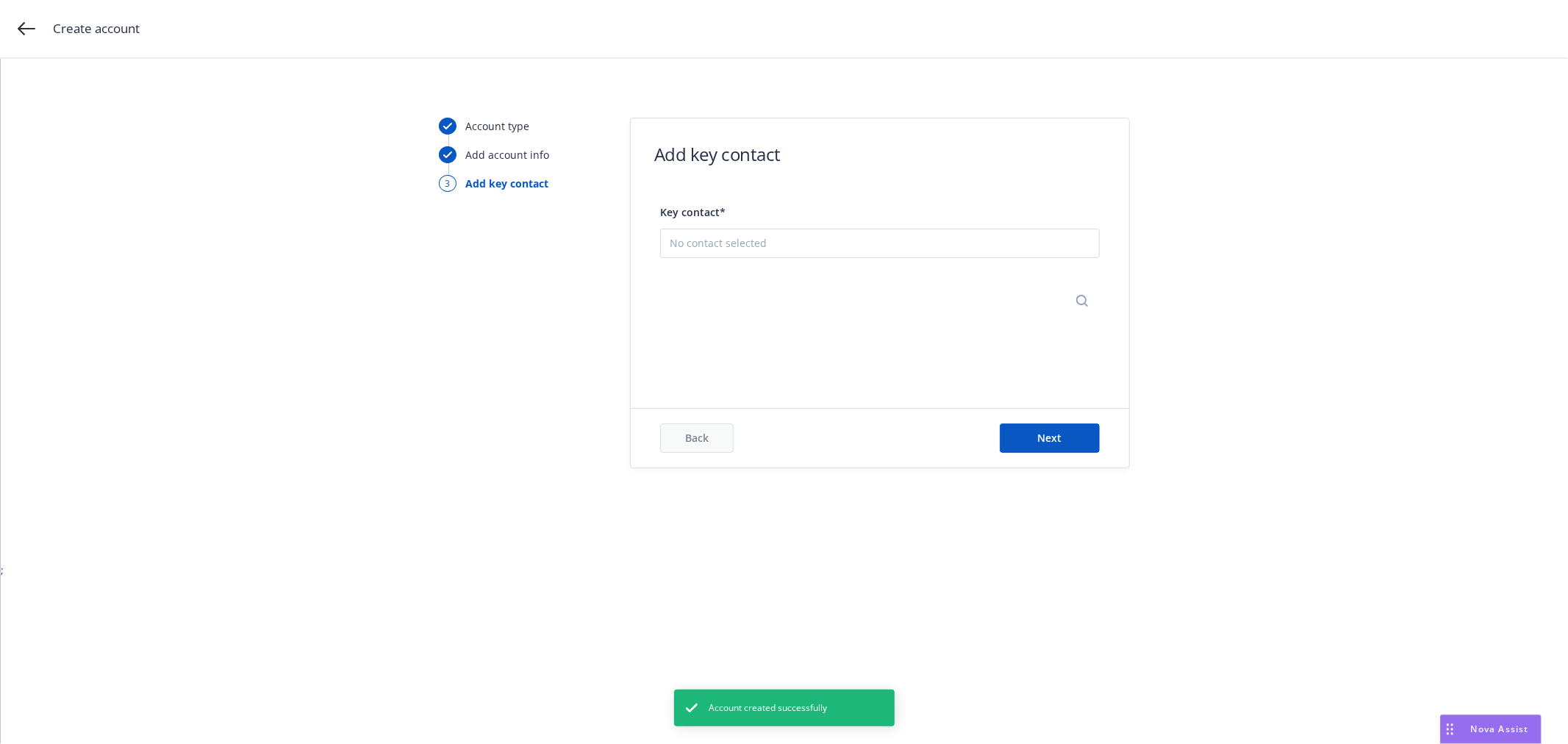
click at [730, 319] on button "Add new contact" at bounding box center [880, 312] width 421 height 29
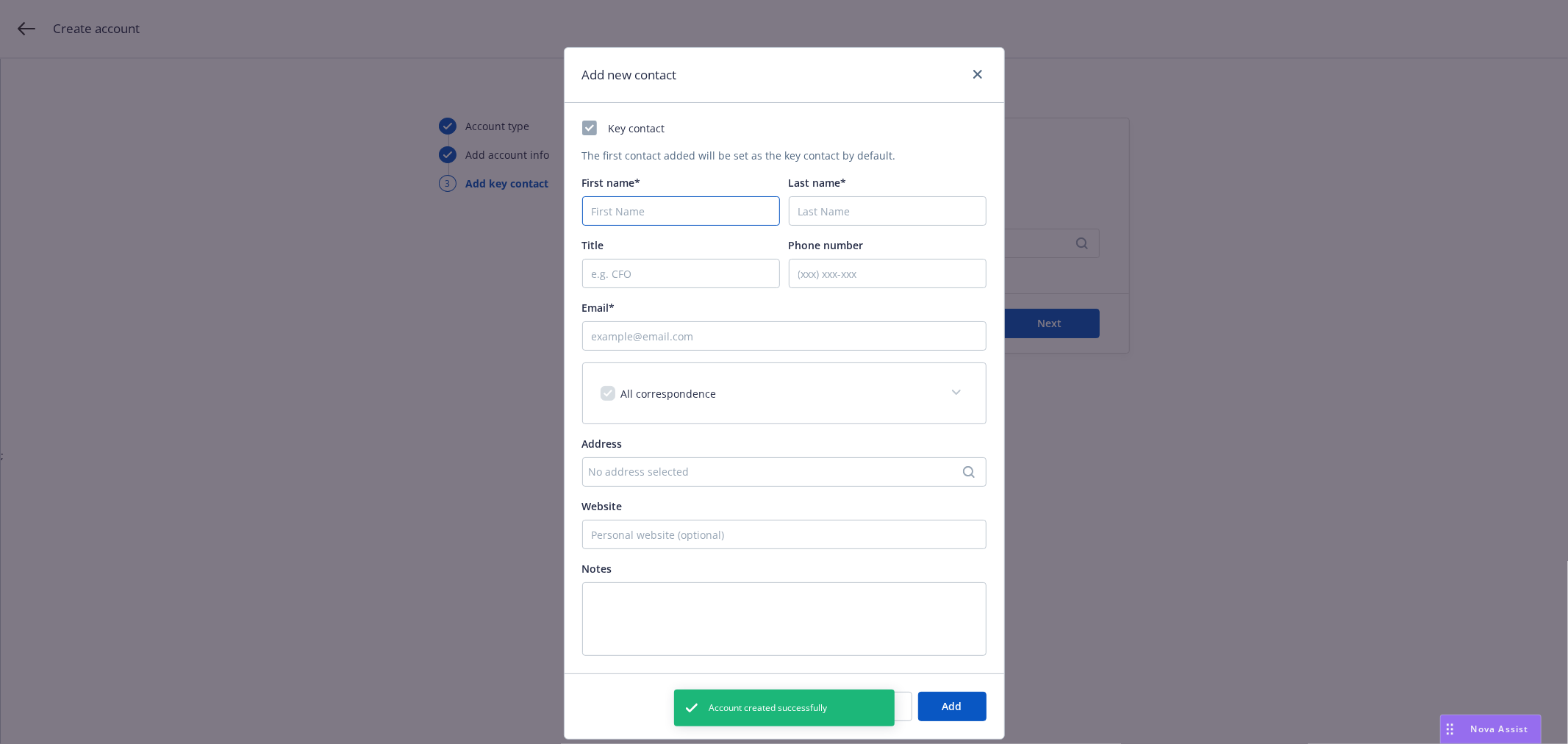
click at [608, 211] on input "First name*" at bounding box center [681, 211] width 198 height 29
type input "Key"
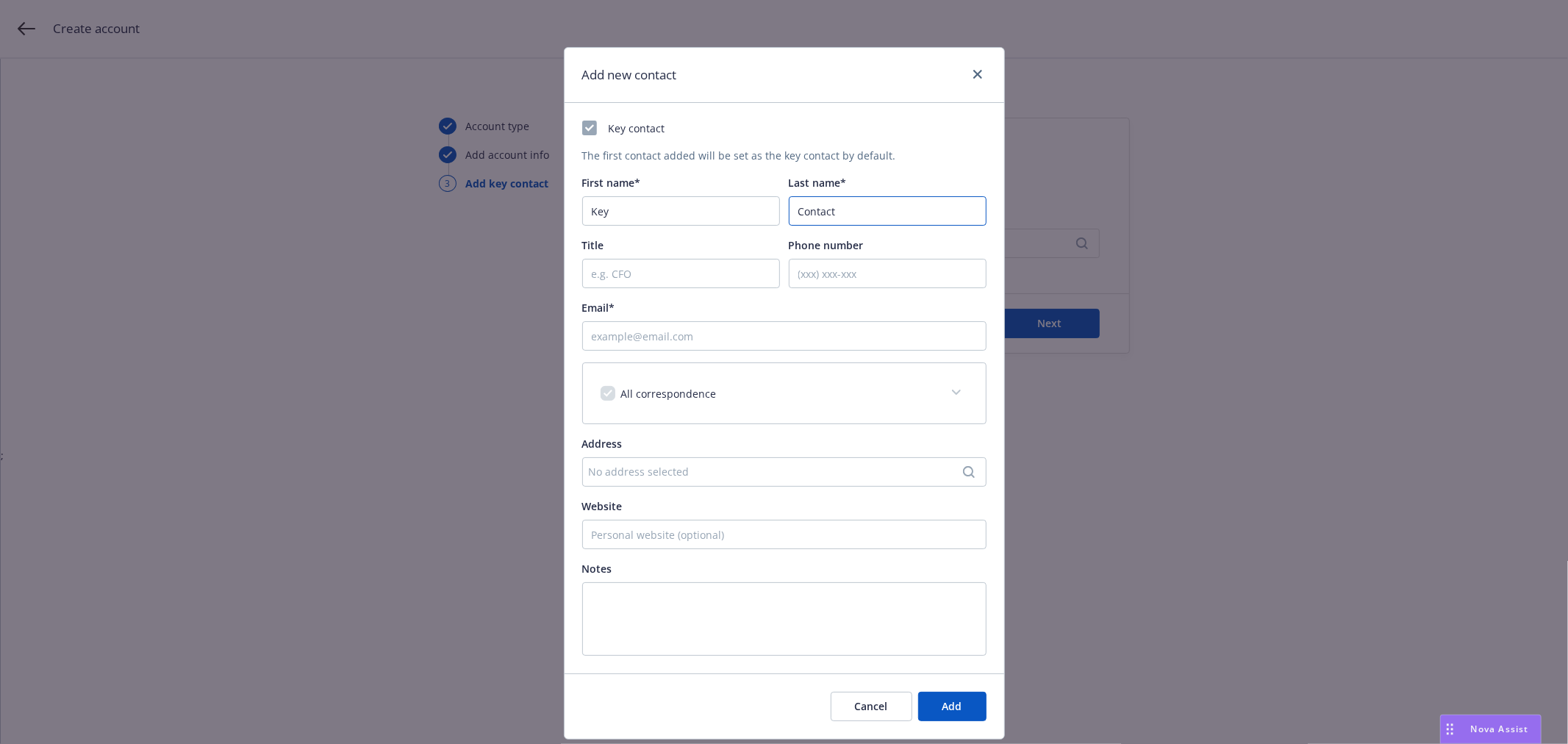
type input "Contact"
type input "key.contact@fakeemail.com"
click at [958, 702] on button "Add" at bounding box center [952, 707] width 69 height 29
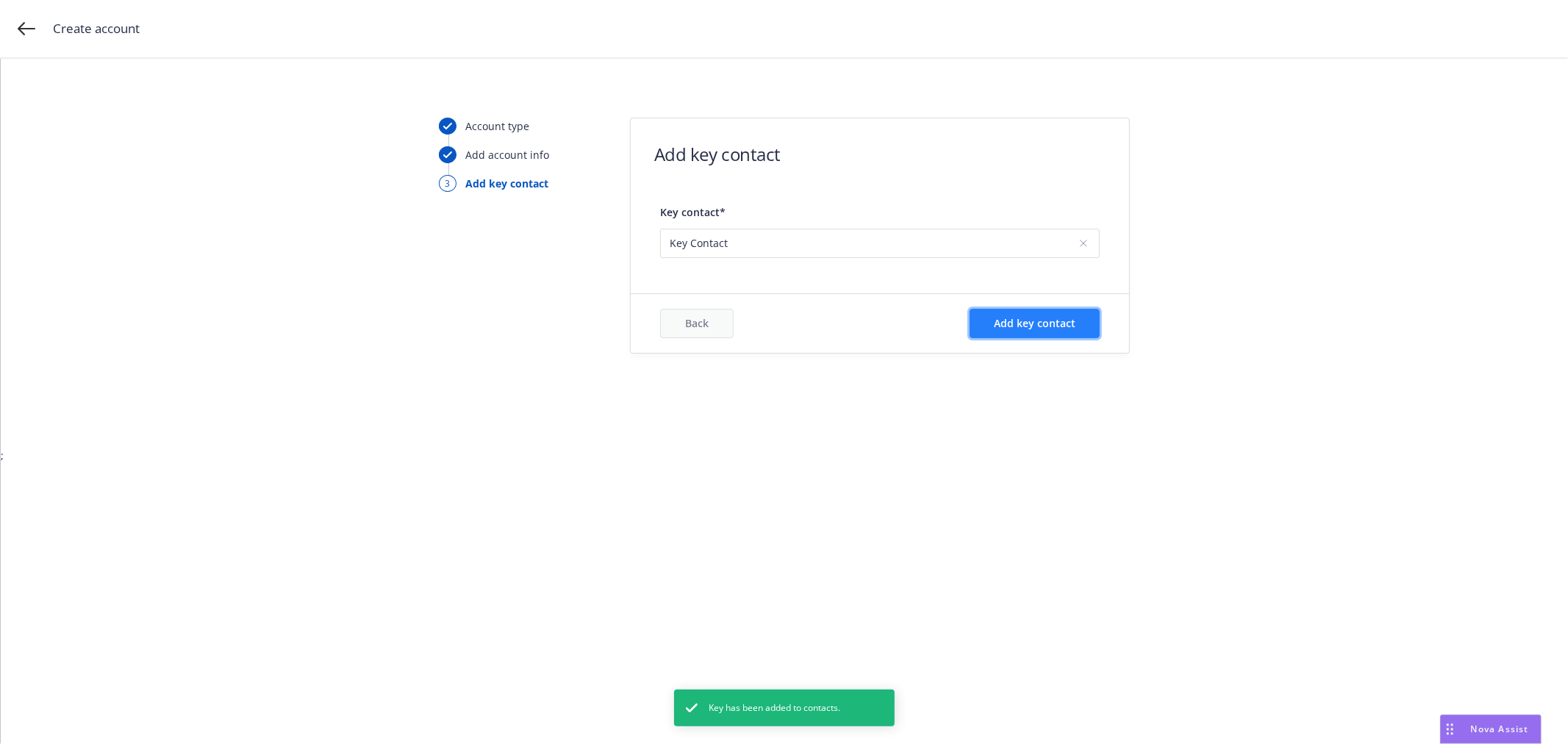
click at [1052, 328] on span "Add key contact" at bounding box center [1035, 323] width 82 height 14
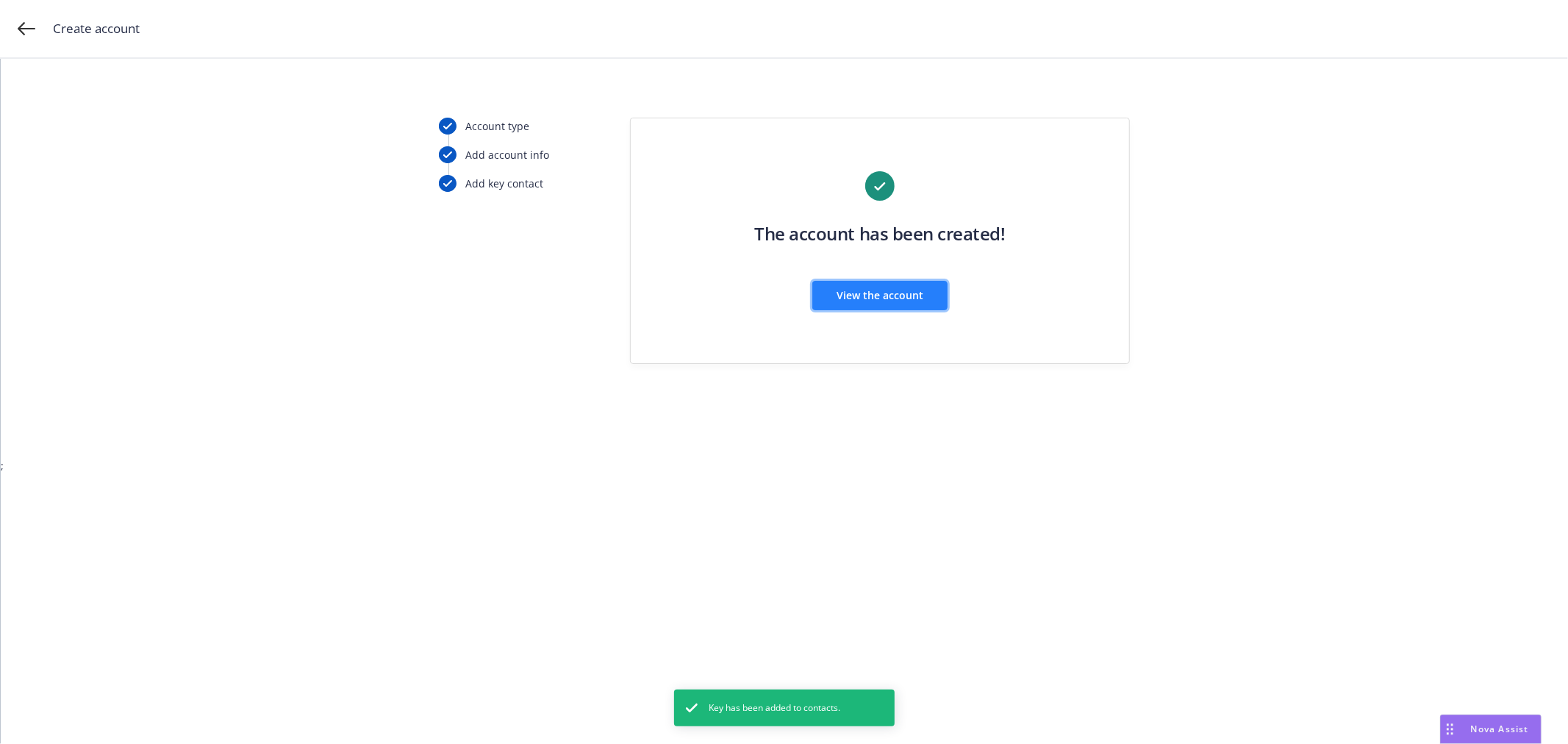
click at [902, 304] on button "View the account" at bounding box center [880, 295] width 135 height 29
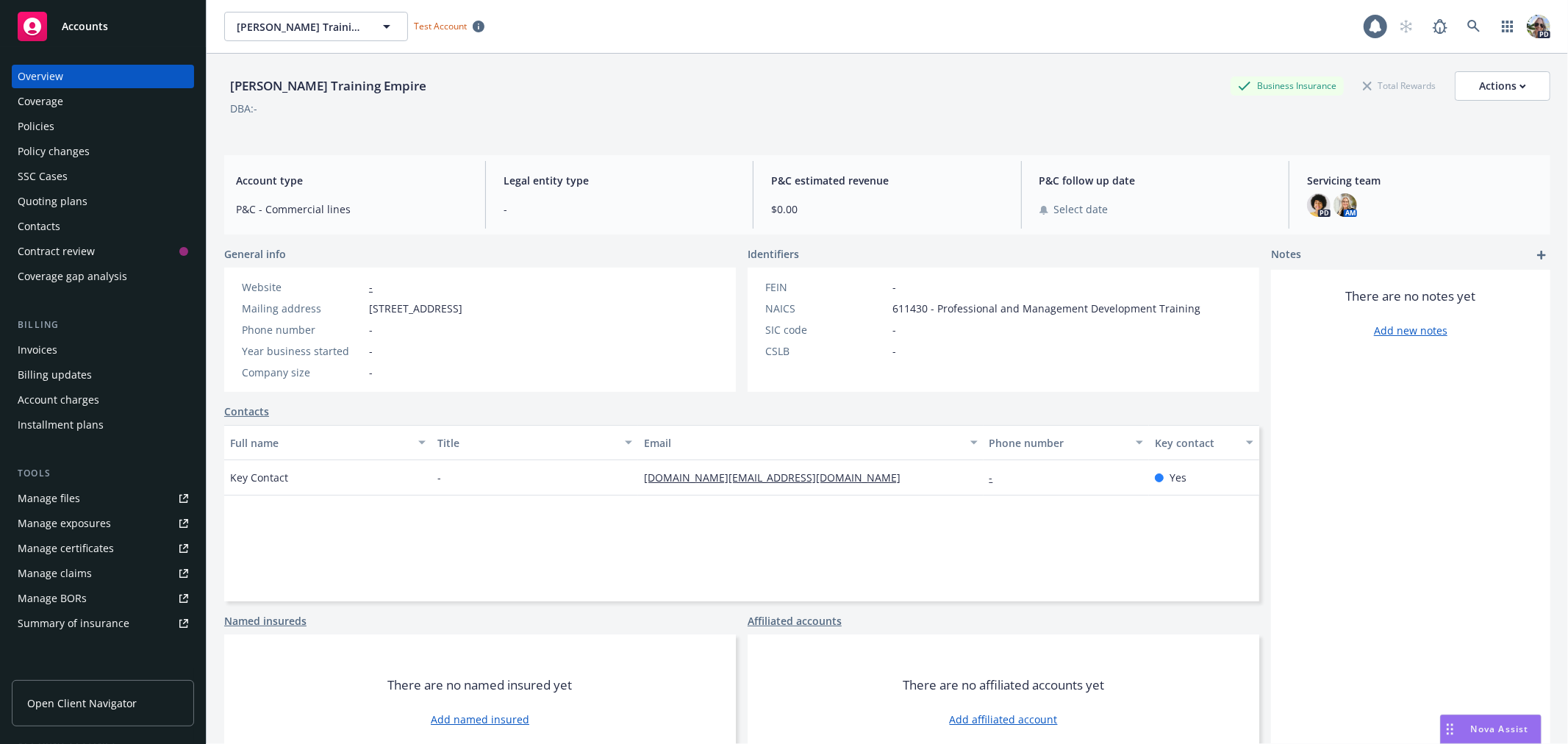
click at [44, 201] on div "Quoting plans" at bounding box center [53, 201] width 69 height 23
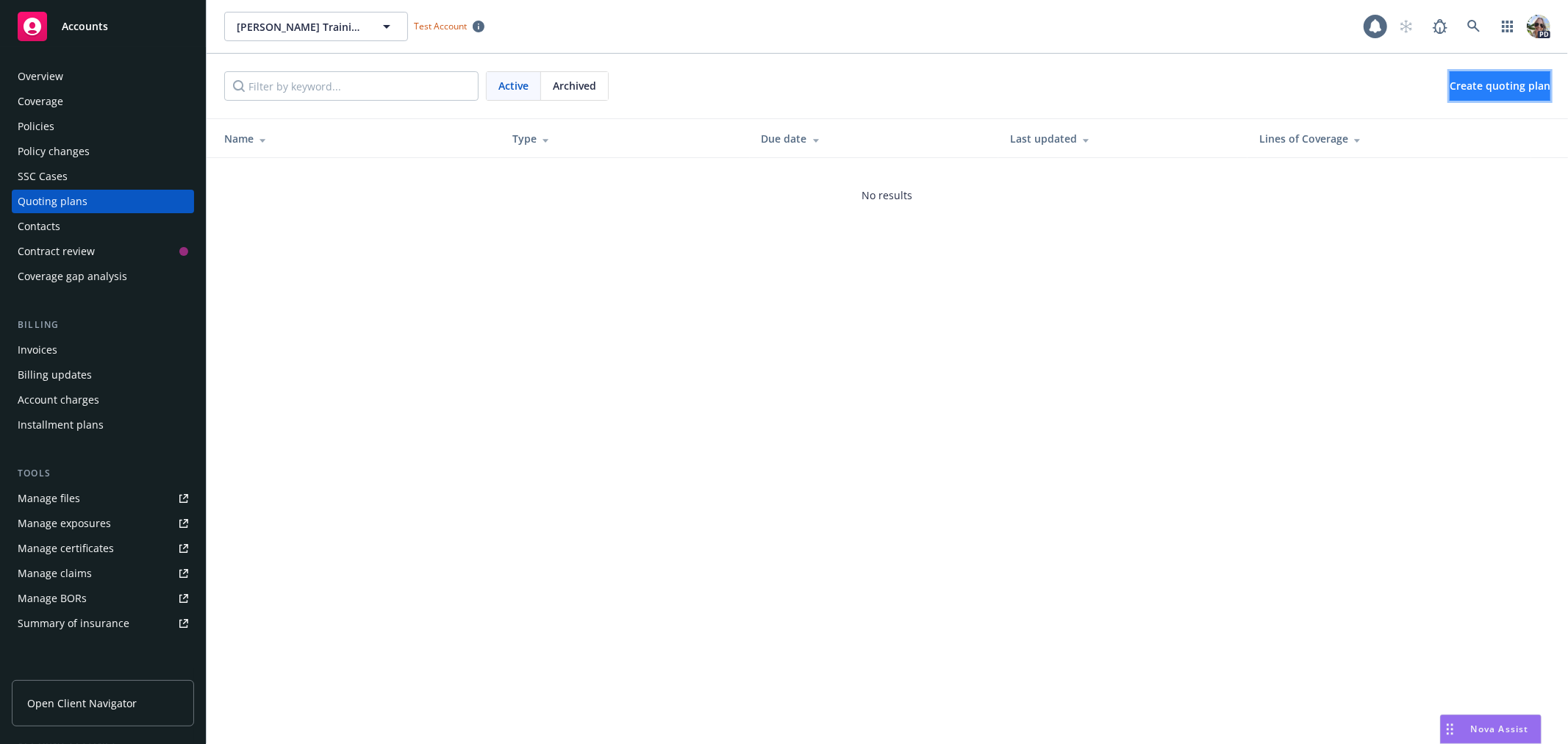
click at [1450, 85] on span "Create quoting plan" at bounding box center [1499, 85] width 101 height 14
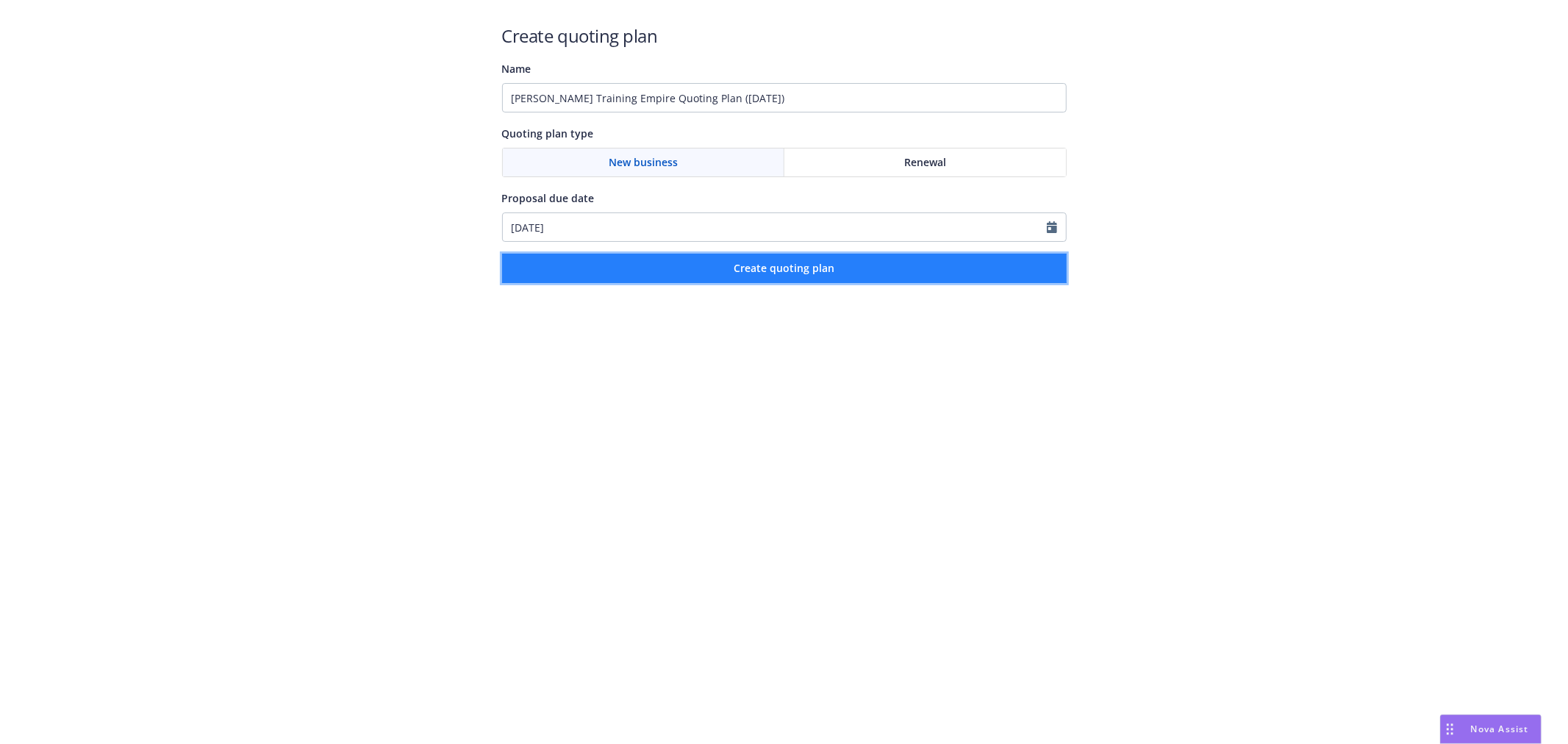
click at [780, 270] on span "Create quoting plan" at bounding box center [784, 268] width 101 height 14
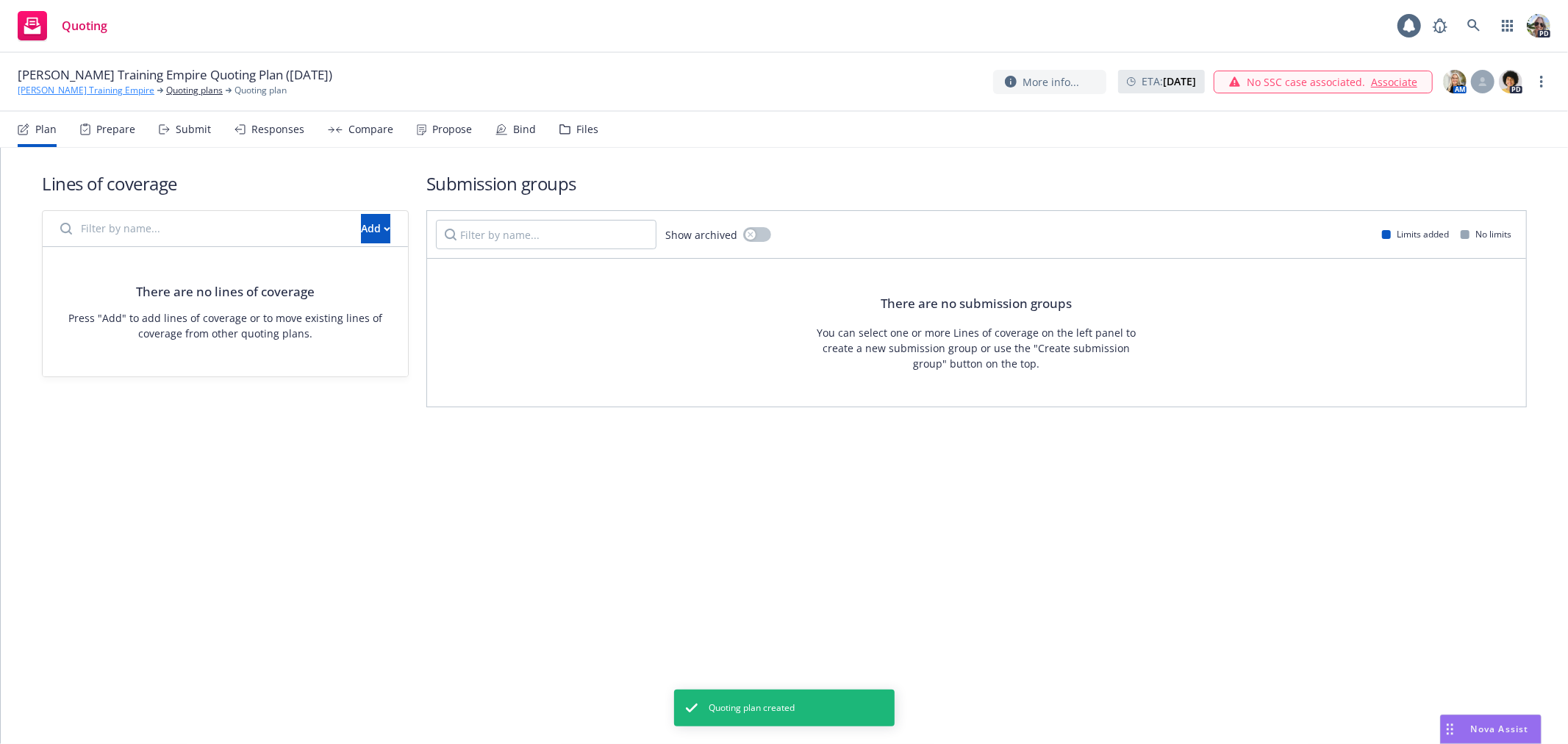
click at [45, 86] on link "Harlie Litton Training Empire" at bounding box center [86, 90] width 137 height 13
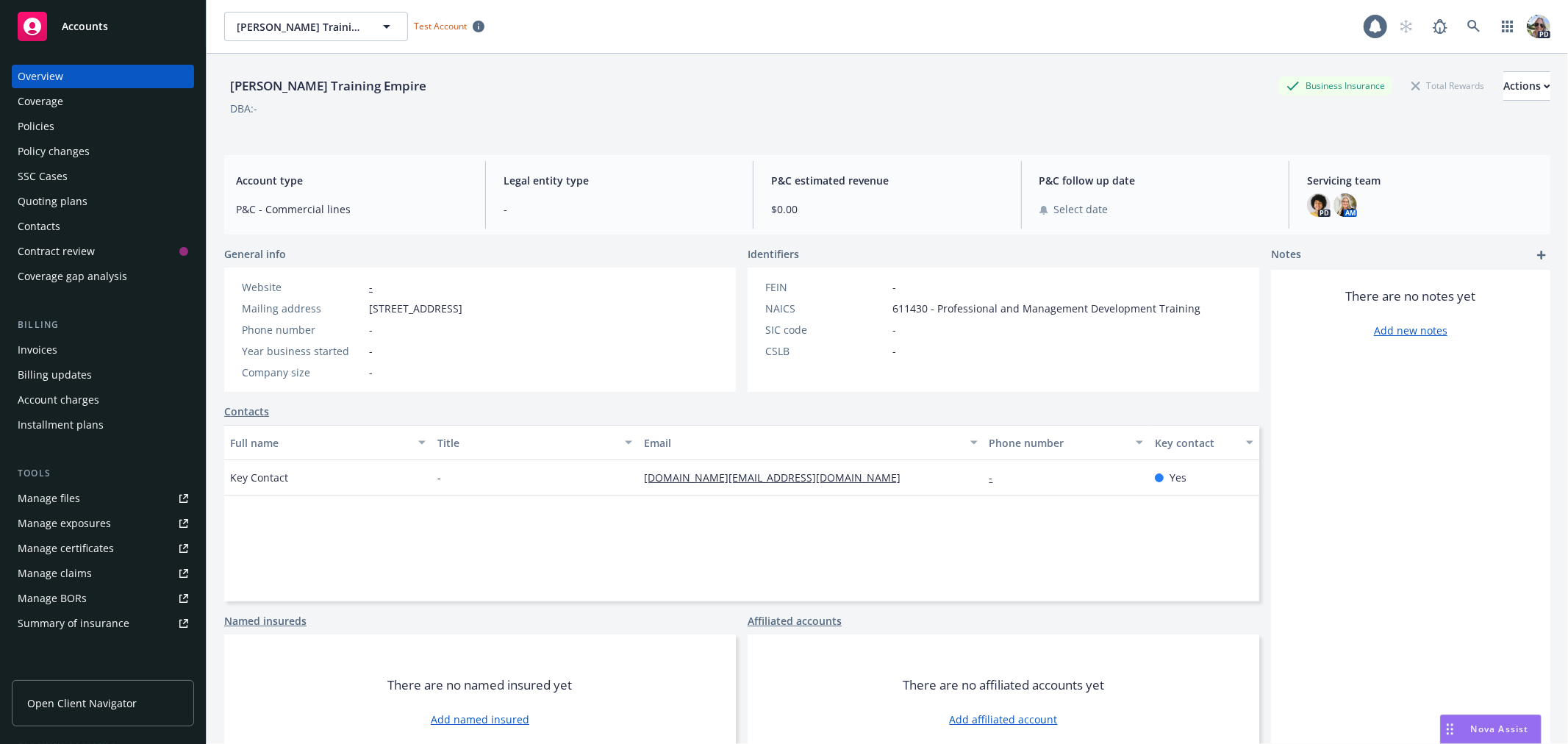
click at [31, 124] on div "Policies" at bounding box center [36, 126] width 36 height 23
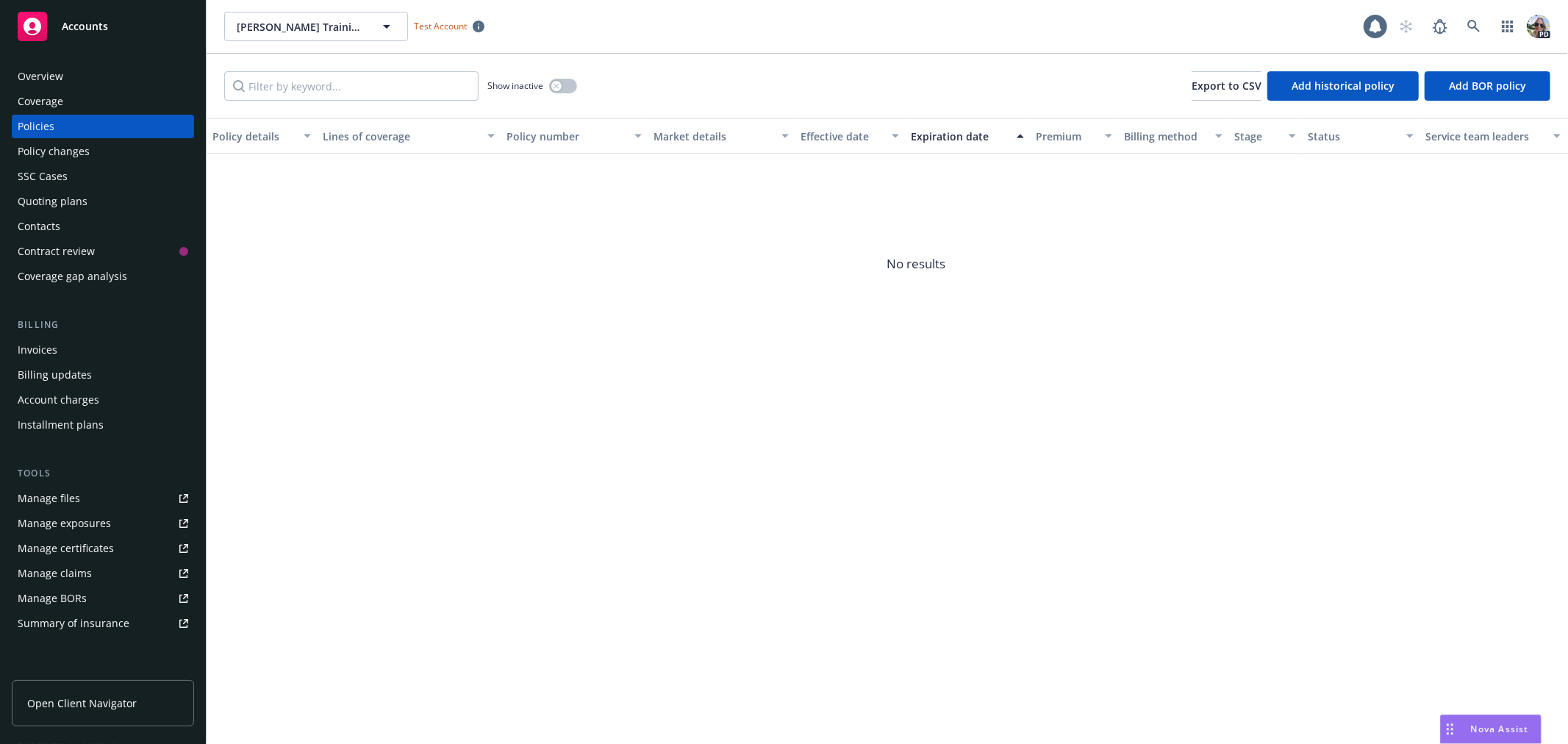
click at [114, 198] on div "Quoting plans" at bounding box center [103, 201] width 171 height 23
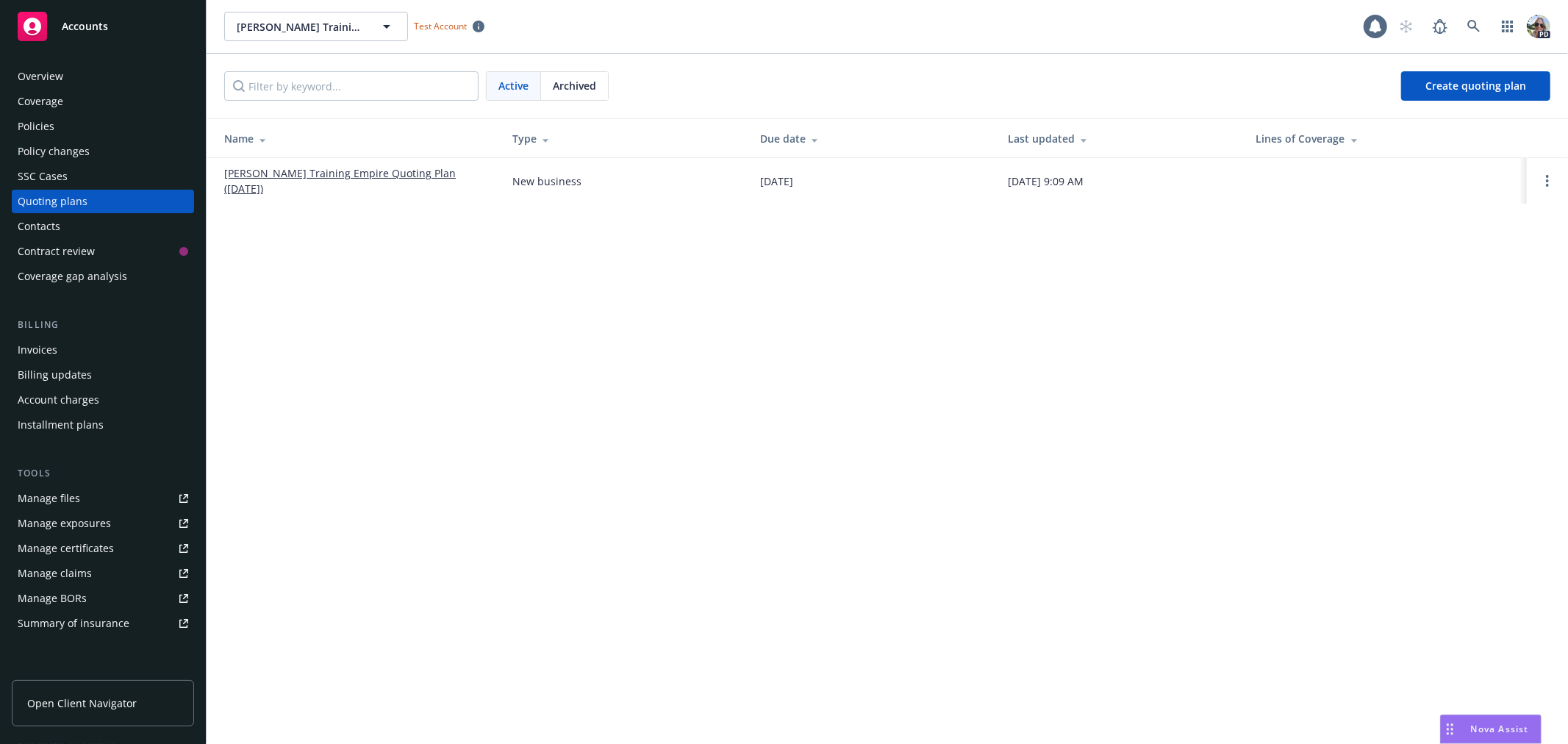
click at [400, 177] on link "[PERSON_NAME] Training Empire Quoting Plan ([DATE])" at bounding box center [356, 181] width 264 height 31
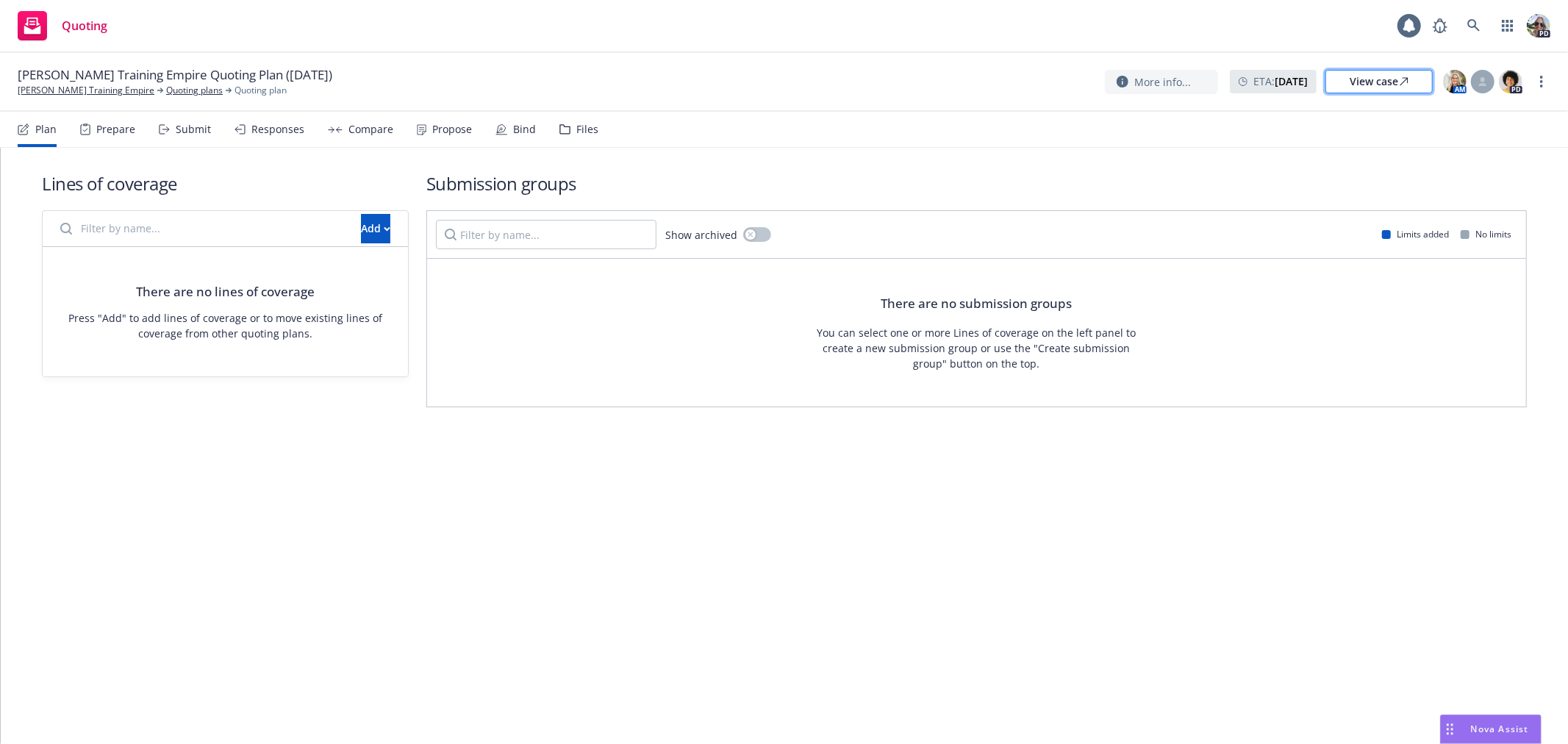
click at [1350, 85] on div "View case" at bounding box center [1379, 81] width 59 height 22
